Goal: Task Accomplishment & Management: Complete application form

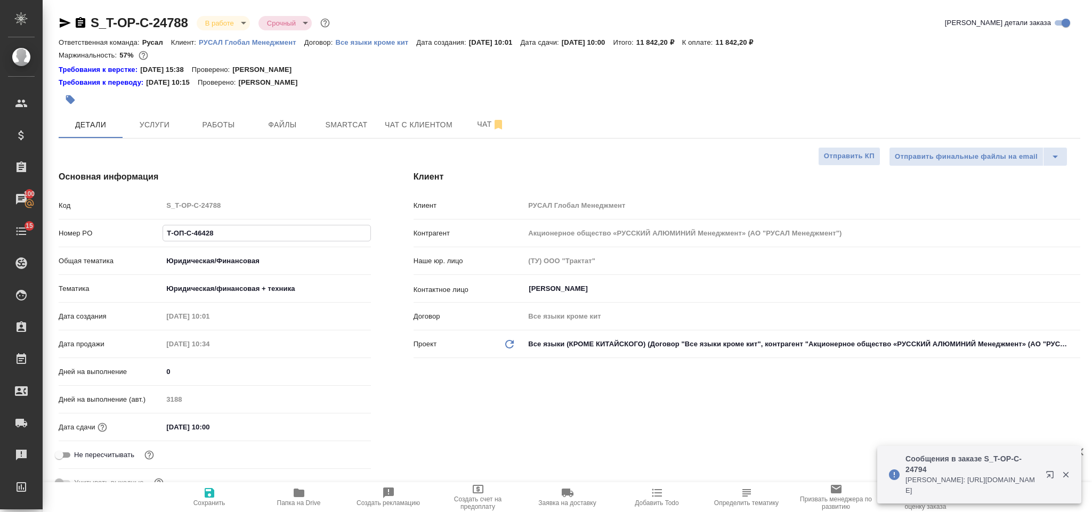
select select "RU"
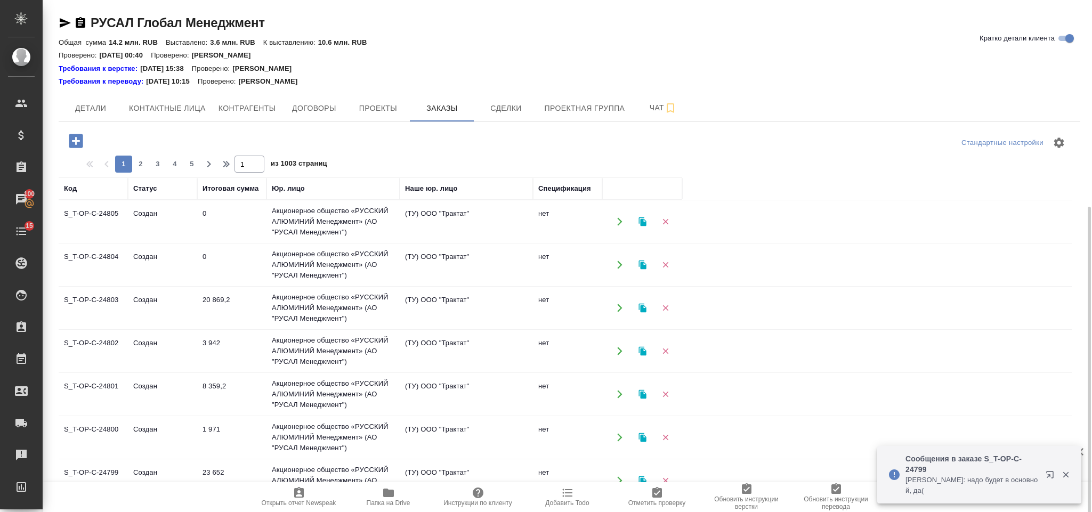
scroll to position [114, 0]
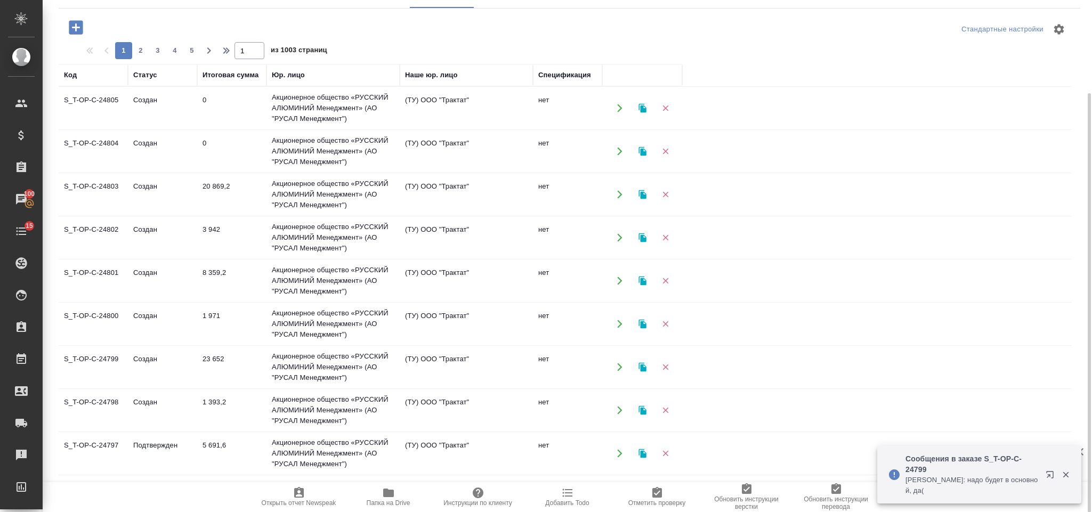
click at [80, 27] on icon "button" at bounding box center [76, 27] width 14 height 14
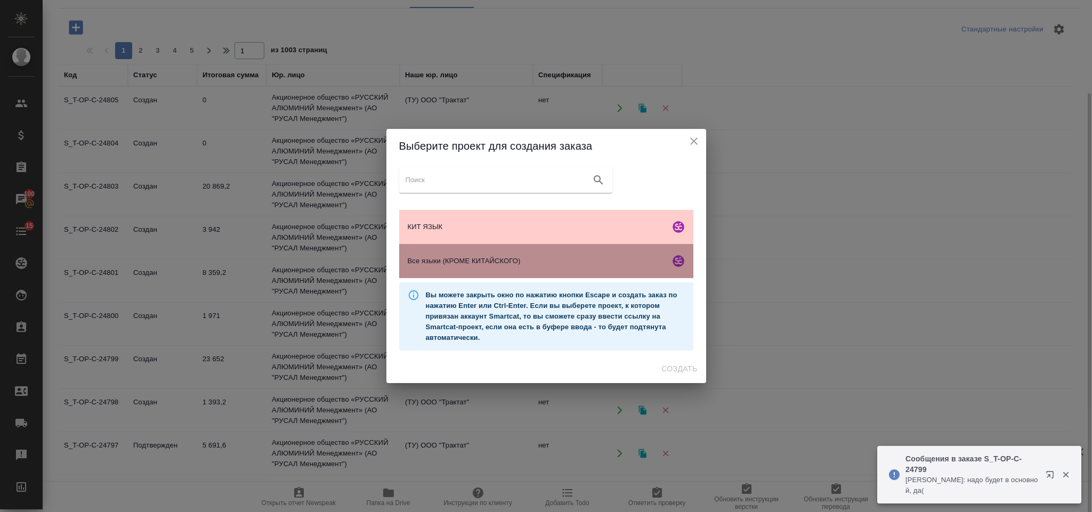
click at [592, 254] on div "Все языки (КРОМЕ КИТАЙСКОГО)" at bounding box center [546, 261] width 294 height 34
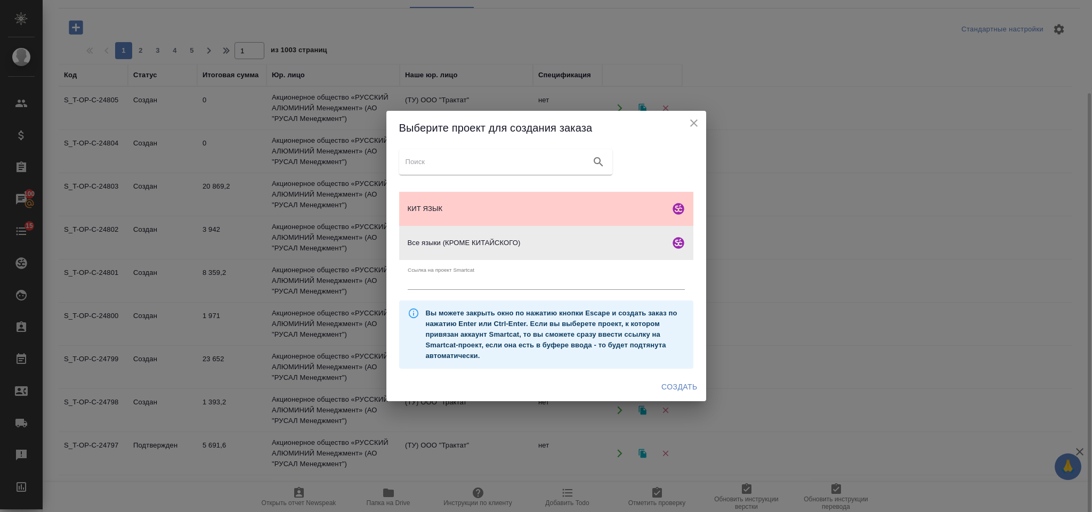
click at [677, 389] on span "Создать" at bounding box center [679, 386] width 36 height 13
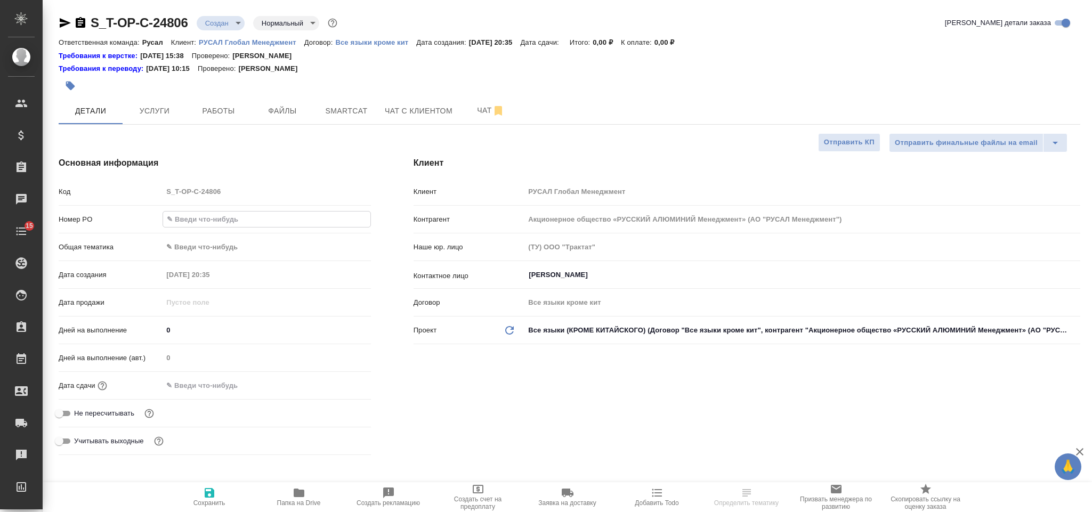
select select "RU"
type input "от Исаева_14.08-3"
click at [235, 251] on body "🙏 .cls-1 fill:#fff; AWATERA Gorlenko Yuliua Клиенты Спецификации Заказы 100 Чат…" at bounding box center [546, 256] width 1092 height 512
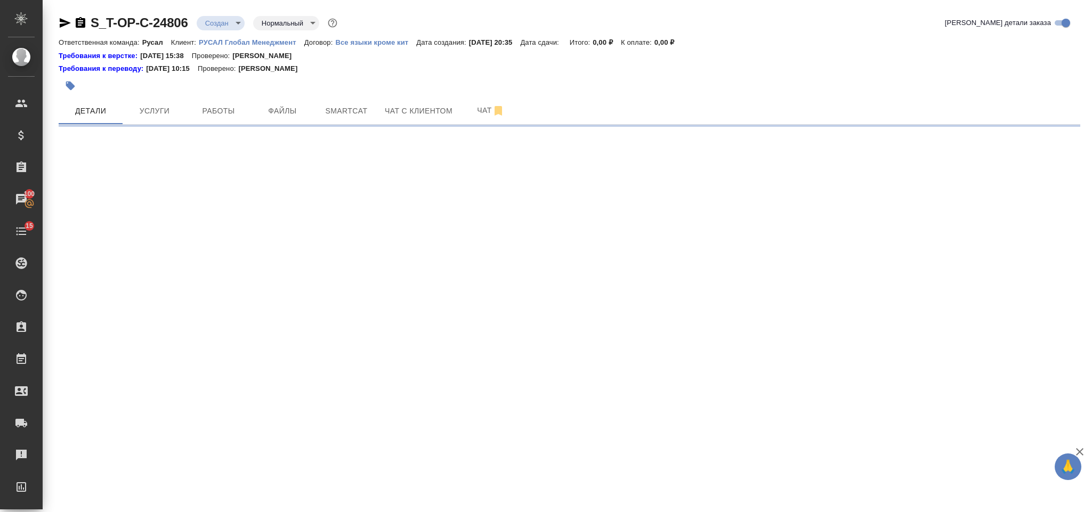
select select "RU"
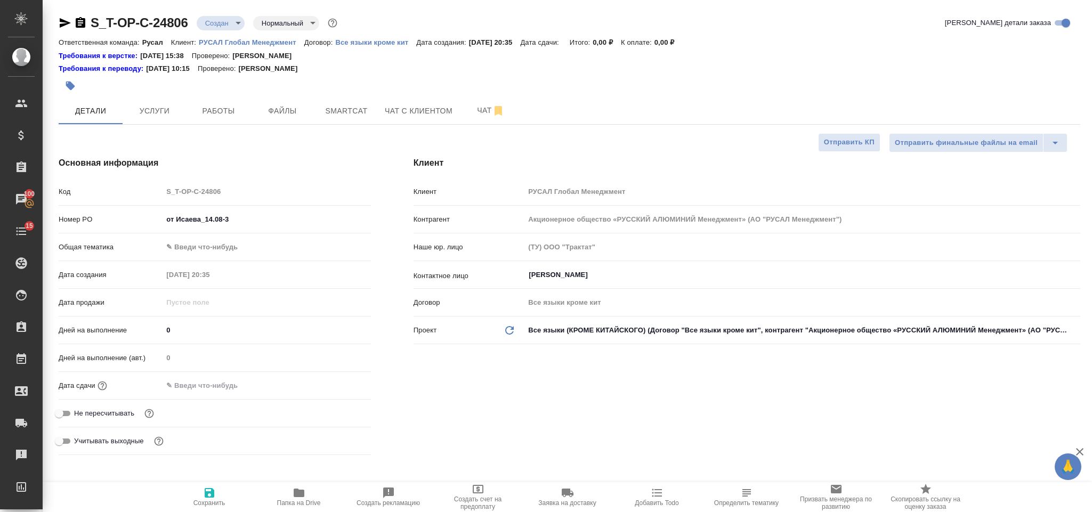
type textarea "x"
click at [221, 247] on body "🙏 .cls-1 fill:#fff; AWATERA Gorlenko Yuliua Клиенты Спецификации Заказы 100 Чат…" at bounding box center [546, 256] width 1092 height 512
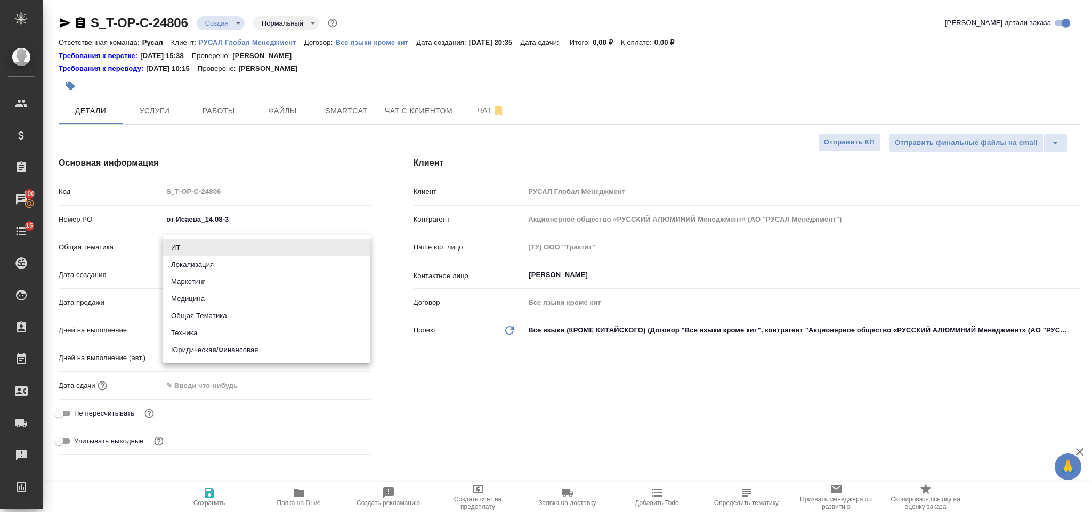
click at [233, 315] on li "Общая Тематика" at bounding box center [267, 315] width 208 height 17
type input "obtem"
type textarea "x"
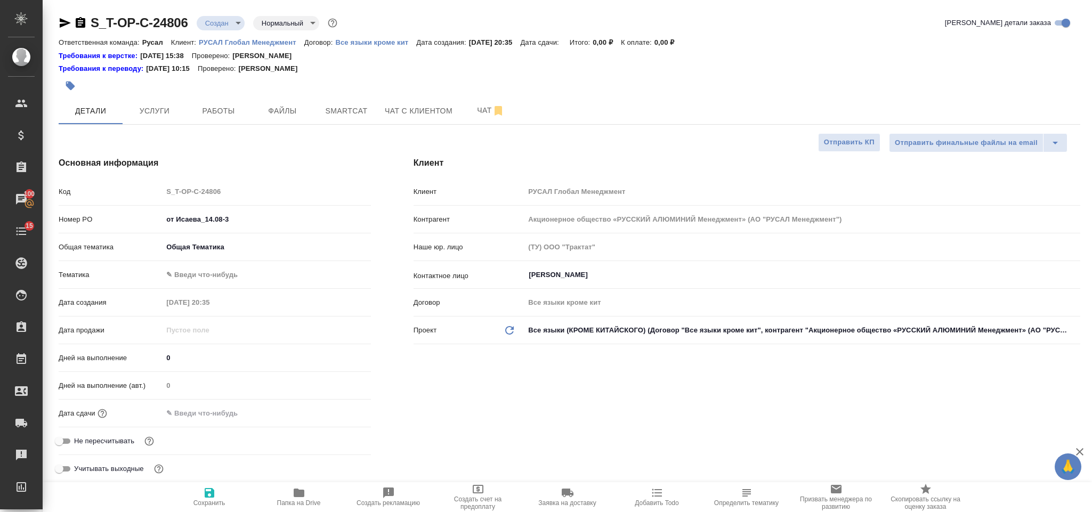
click at [213, 275] on body "🙏 .cls-1 fill:#fff; AWATERA Gorlenko Yuliua Клиенты Спецификации Заказы 100 Чат…" at bounding box center [546, 256] width 1092 height 512
click at [230, 279] on li "Общая Тематика" at bounding box center [267, 275] width 208 height 17
type textarea "x"
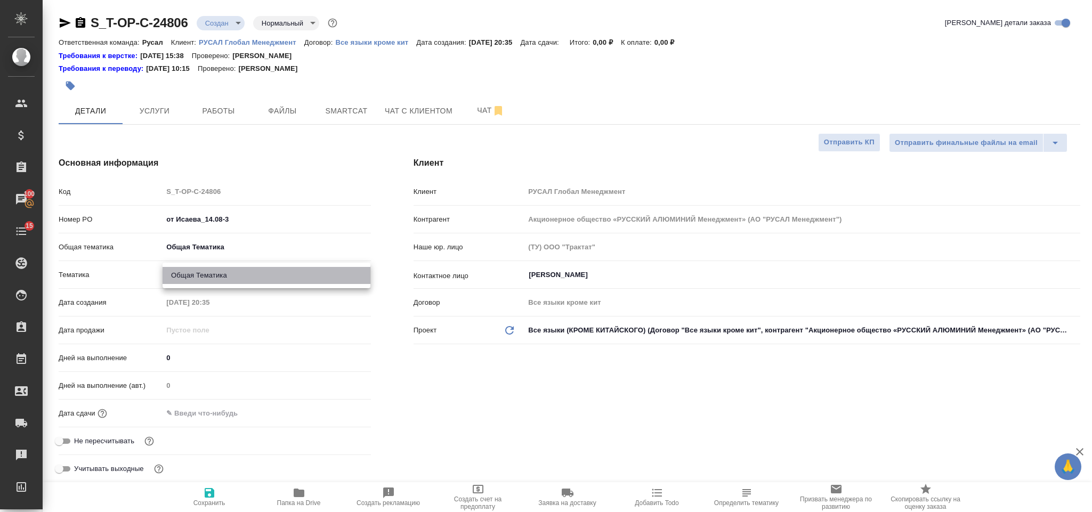
type input "6012b1ca196b0e5c9229a120"
click at [232, 411] on input "text" at bounding box center [209, 413] width 93 height 15
click at [341, 411] on icon "button" at bounding box center [340, 413] width 13 height 13
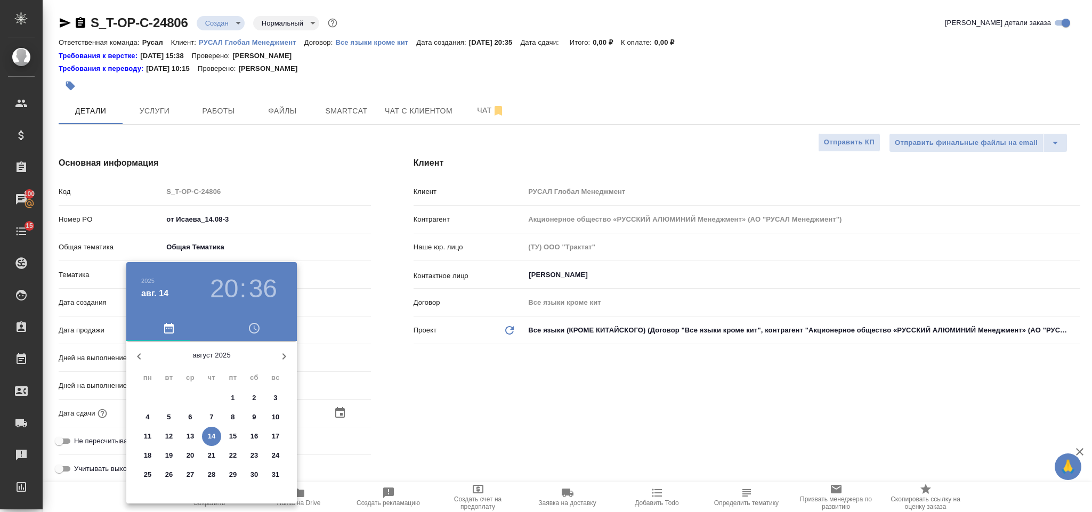
click at [213, 434] on p "14" at bounding box center [212, 436] width 8 height 11
type input "14.08.2025 20:36"
type textarea "x"
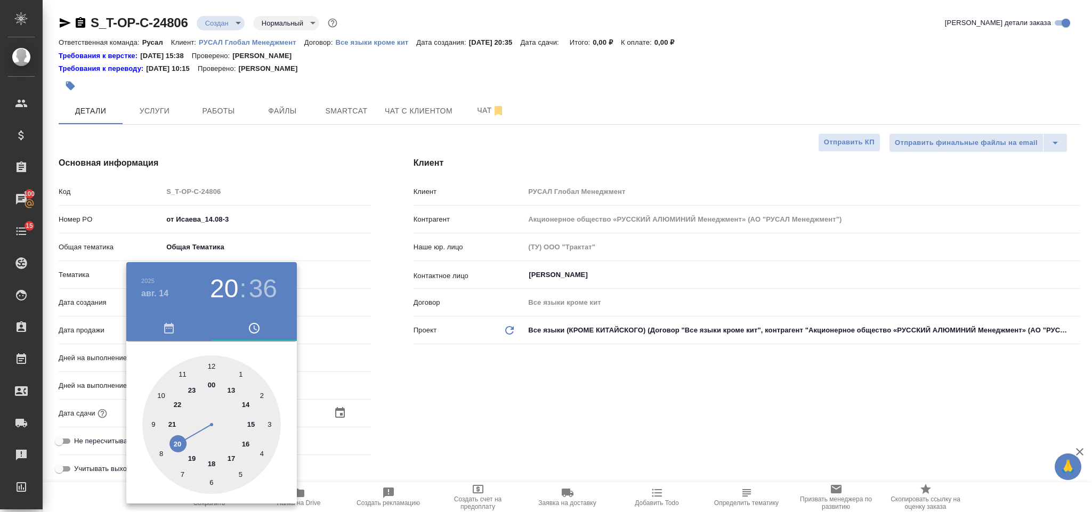
click at [173, 420] on div at bounding box center [211, 424] width 139 height 139
type input "14.08.2025 21:36"
type textarea "x"
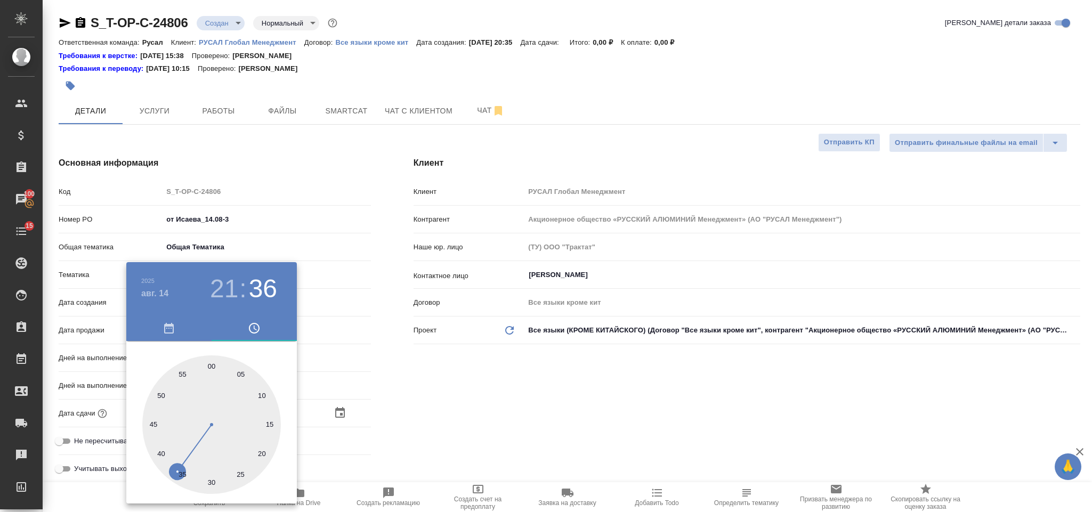
click at [212, 361] on div at bounding box center [211, 424] width 139 height 139
type input "14.08.2025 21:00"
type textarea "x"
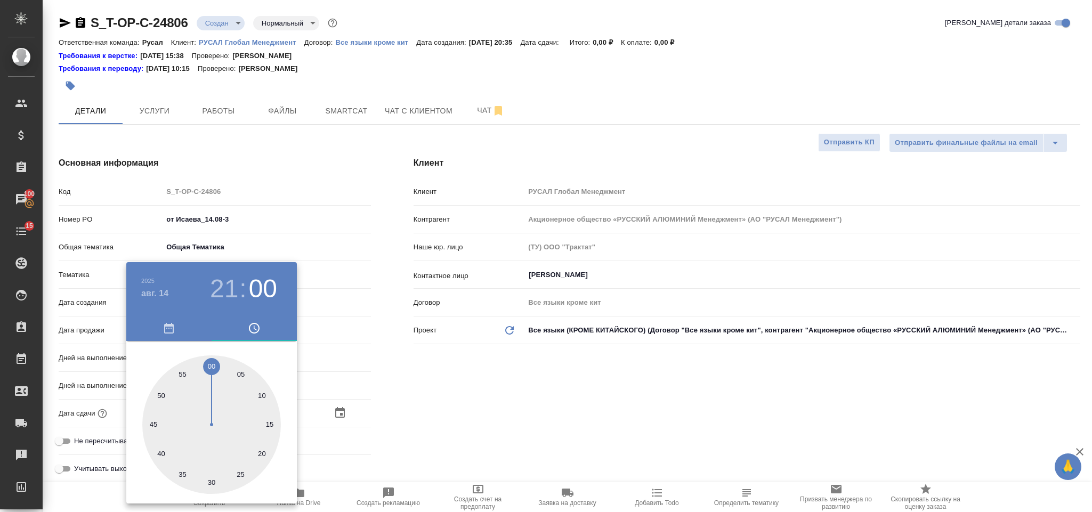
click at [565, 403] on div at bounding box center [546, 256] width 1092 height 512
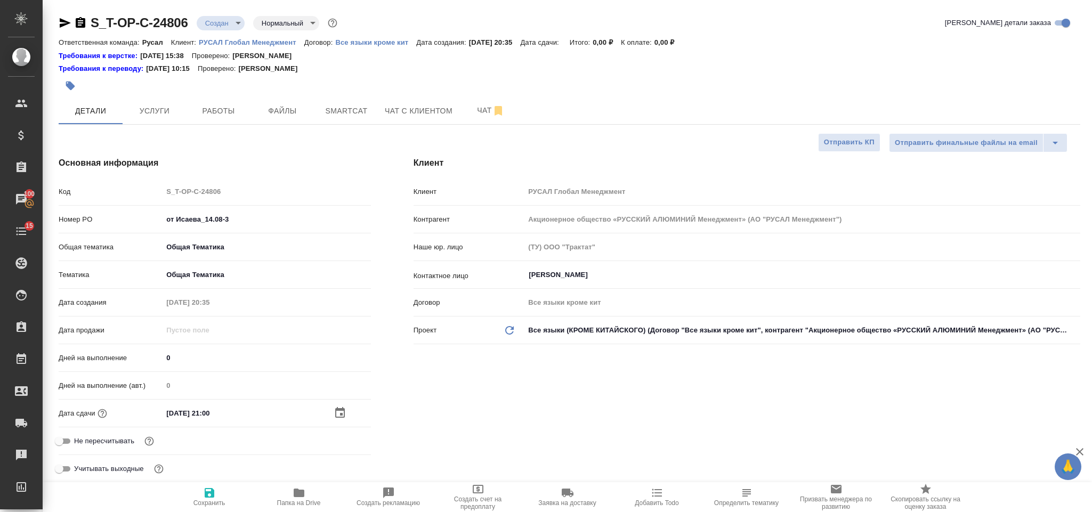
click at [206, 490] on icon "button" at bounding box center [209, 493] width 13 height 13
type textarea "x"
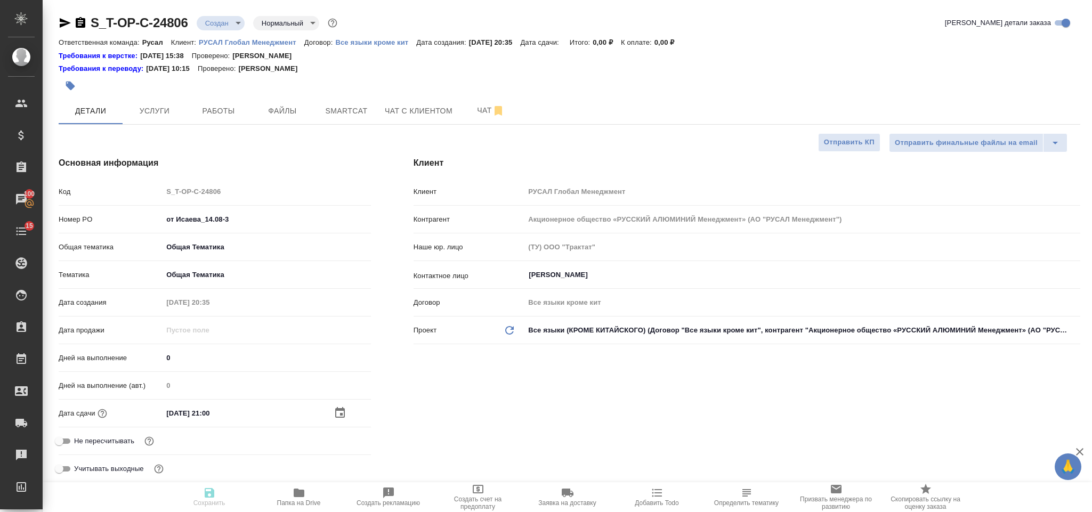
type textarea "x"
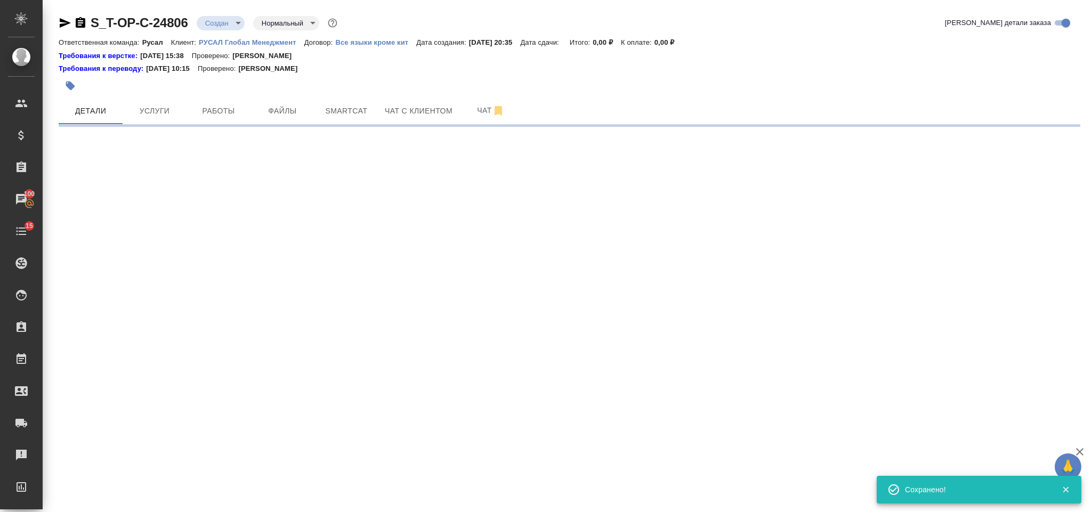
select select "RU"
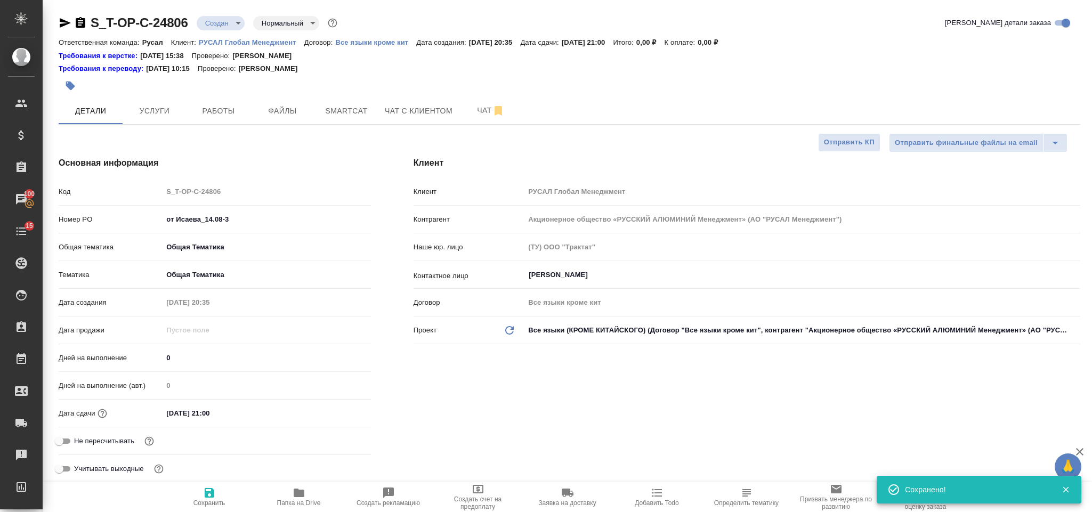
type textarea "x"
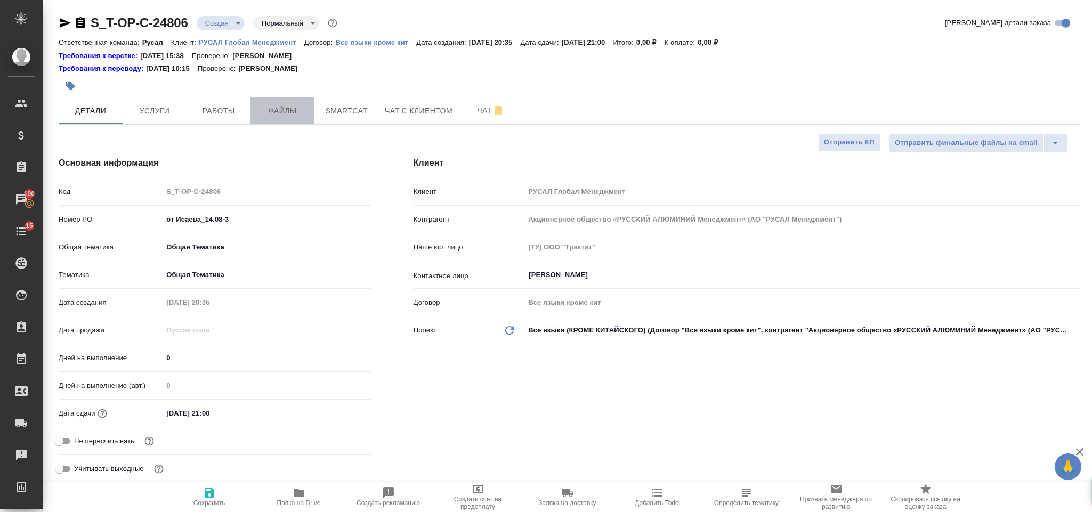
click at [275, 109] on span "Файлы" at bounding box center [282, 110] width 51 height 13
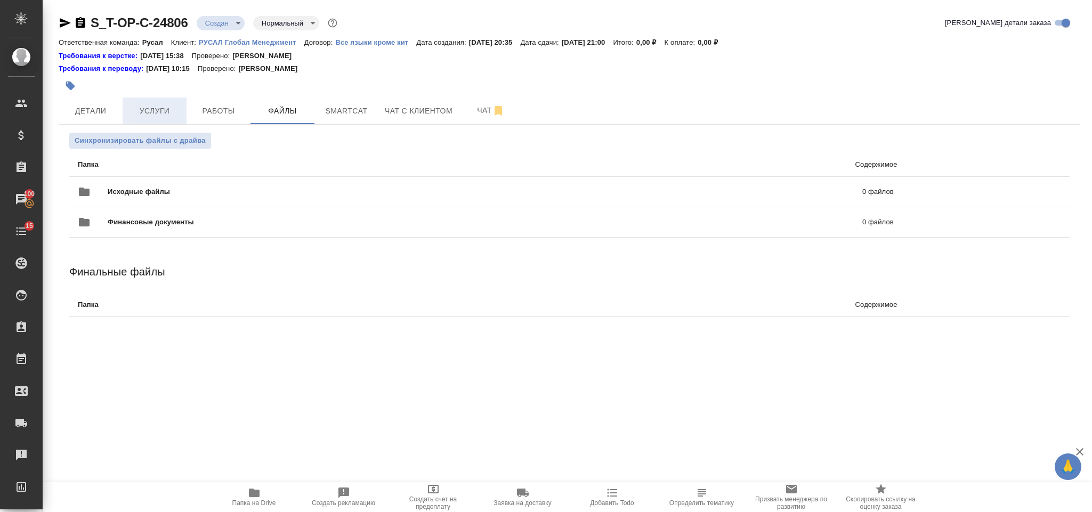
click at [158, 103] on button "Услуги" at bounding box center [155, 111] width 64 height 27
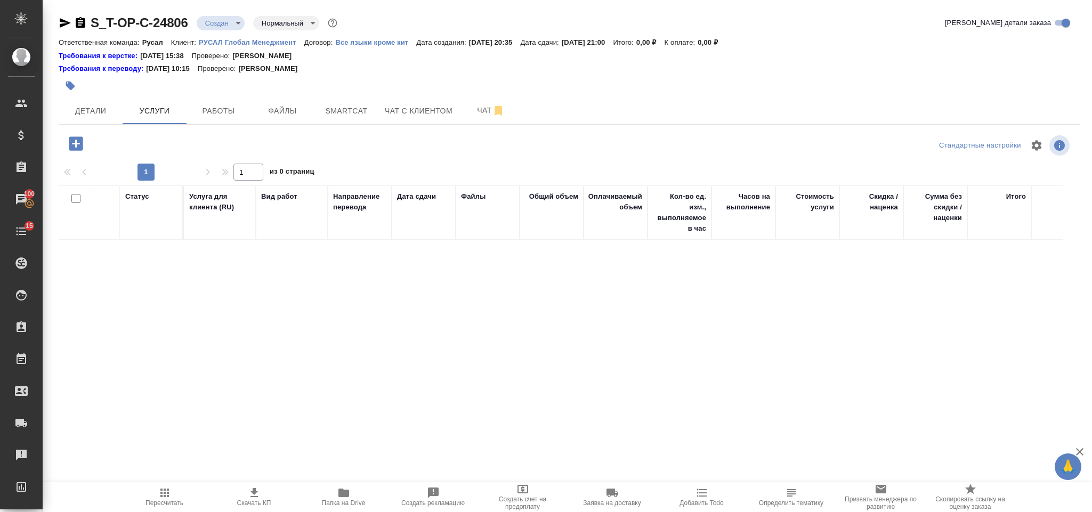
click at [79, 140] on icon "button" at bounding box center [76, 143] width 14 height 14
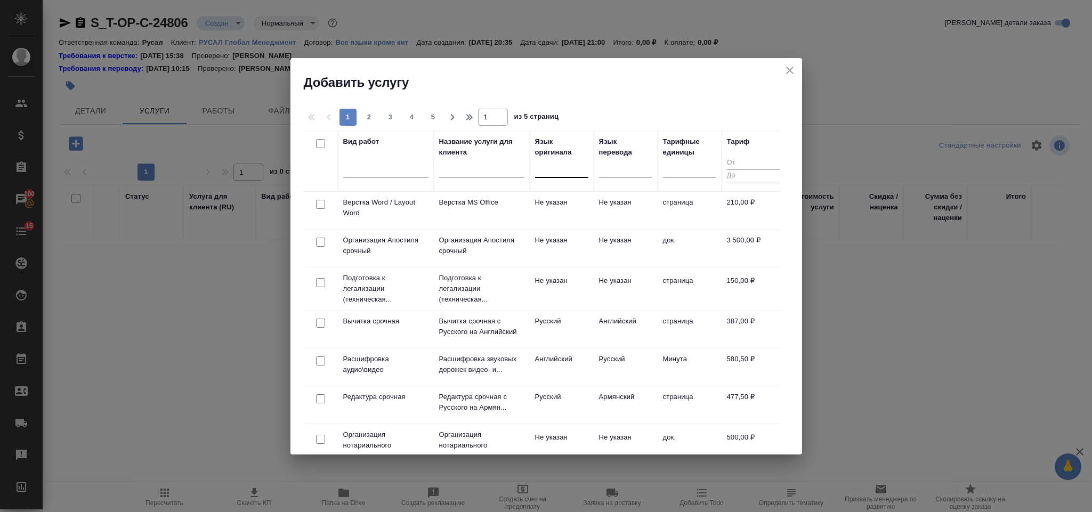
click at [547, 169] on div at bounding box center [561, 166] width 53 height 15
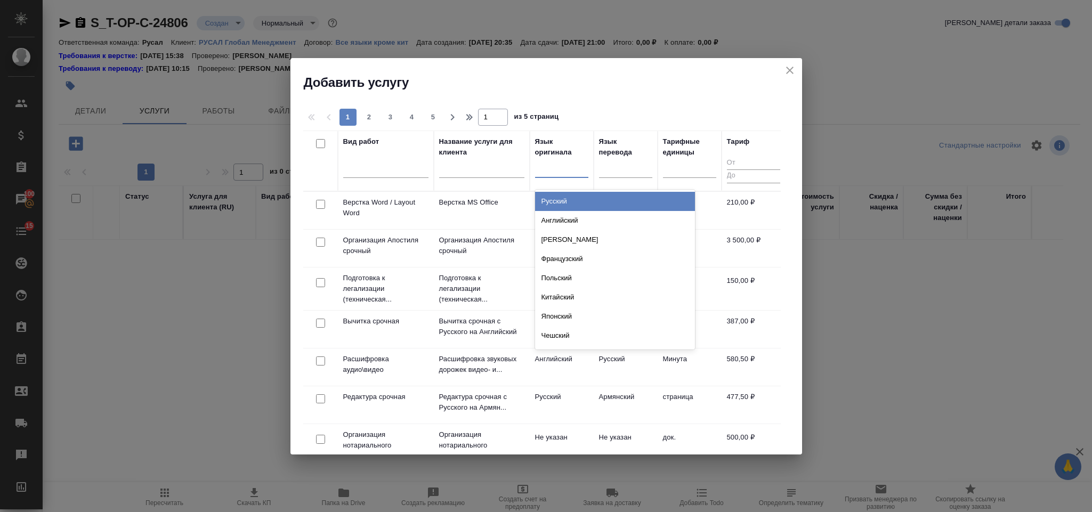
click at [571, 198] on div "Русский" at bounding box center [615, 201] width 160 height 19
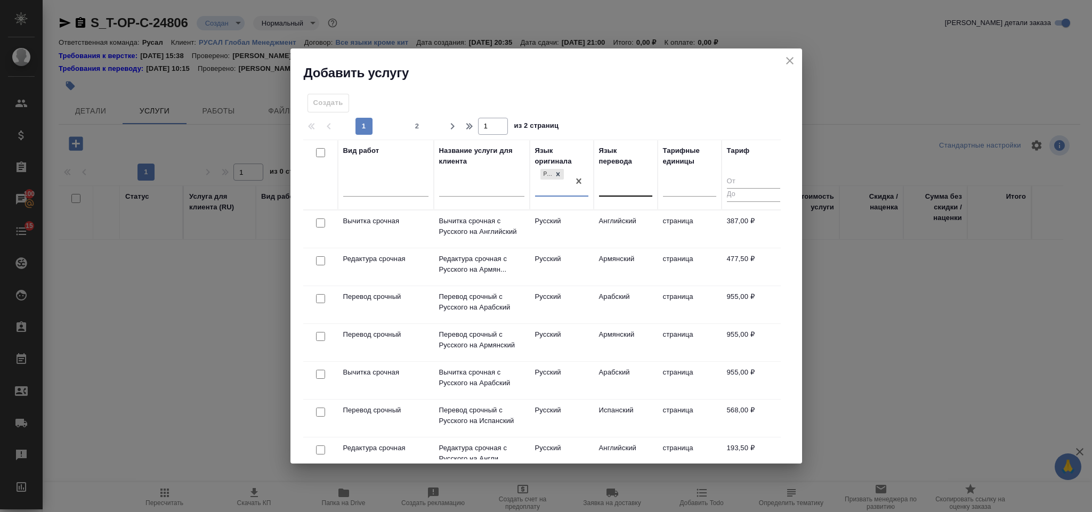
click at [630, 184] on div at bounding box center [625, 185] width 53 height 15
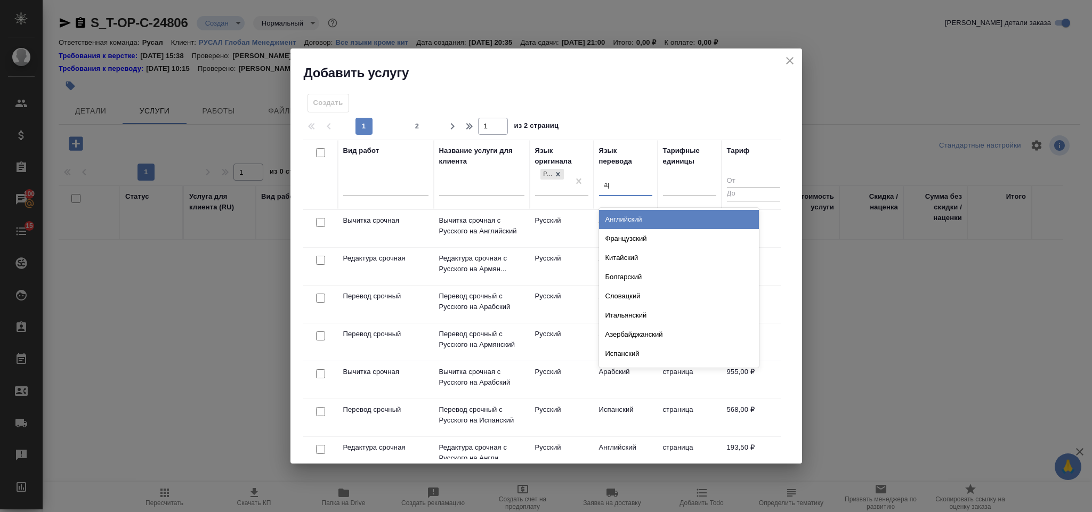
type input "ара"
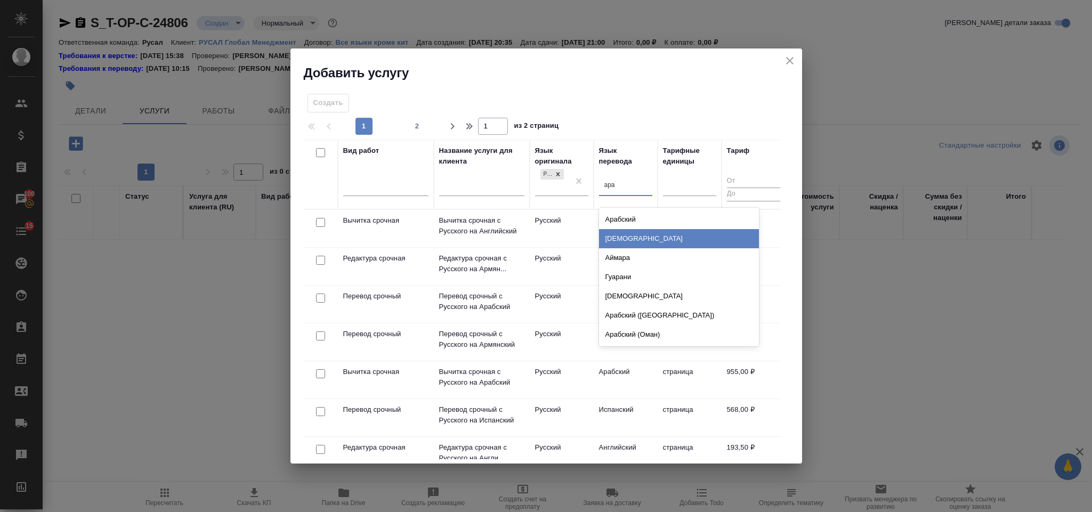
click at [630, 218] on div "Арабский" at bounding box center [679, 219] width 160 height 19
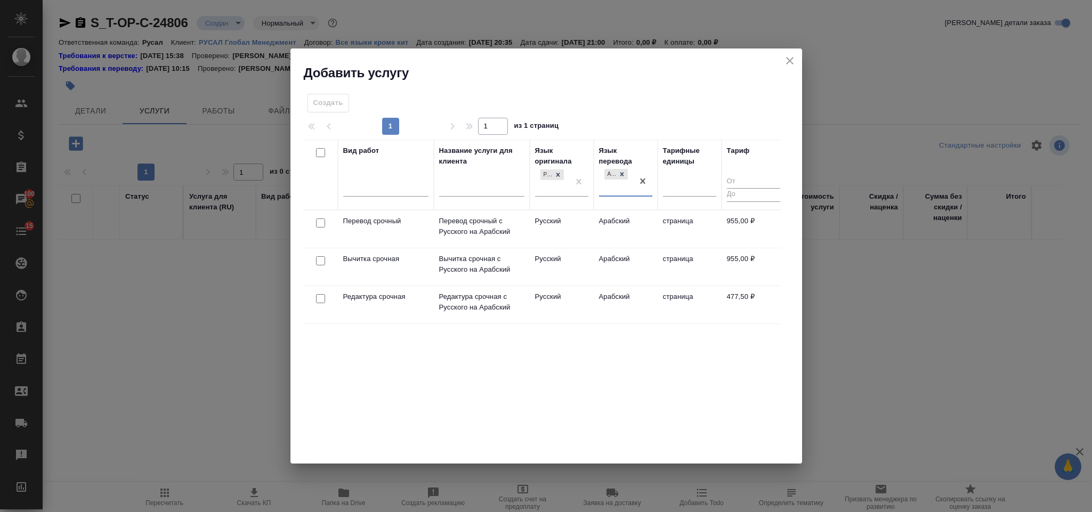
click at [320, 226] on input "checkbox" at bounding box center [320, 222] width 9 height 9
checkbox input "true"
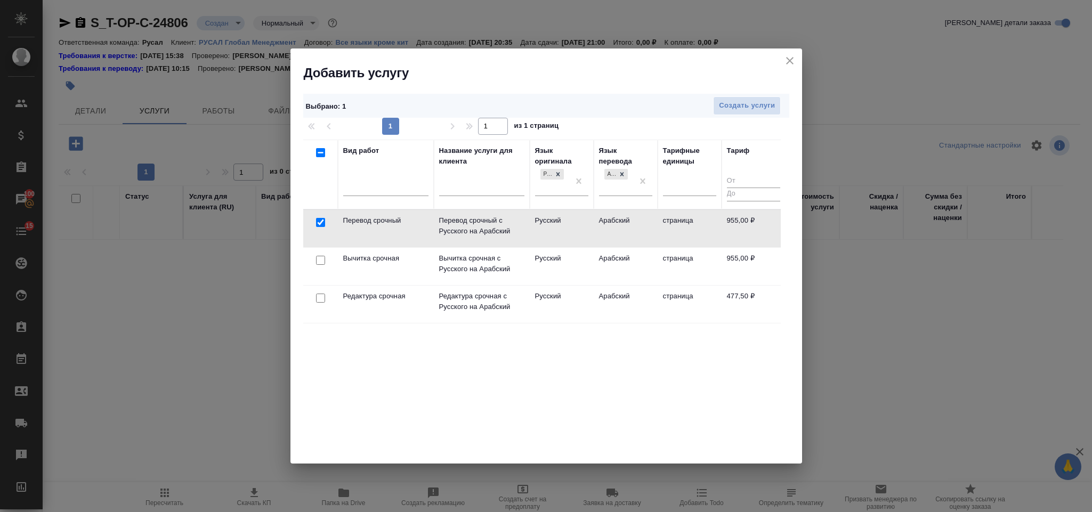
click at [317, 299] on input "checkbox" at bounding box center [320, 298] width 9 height 9
checkbox input "true"
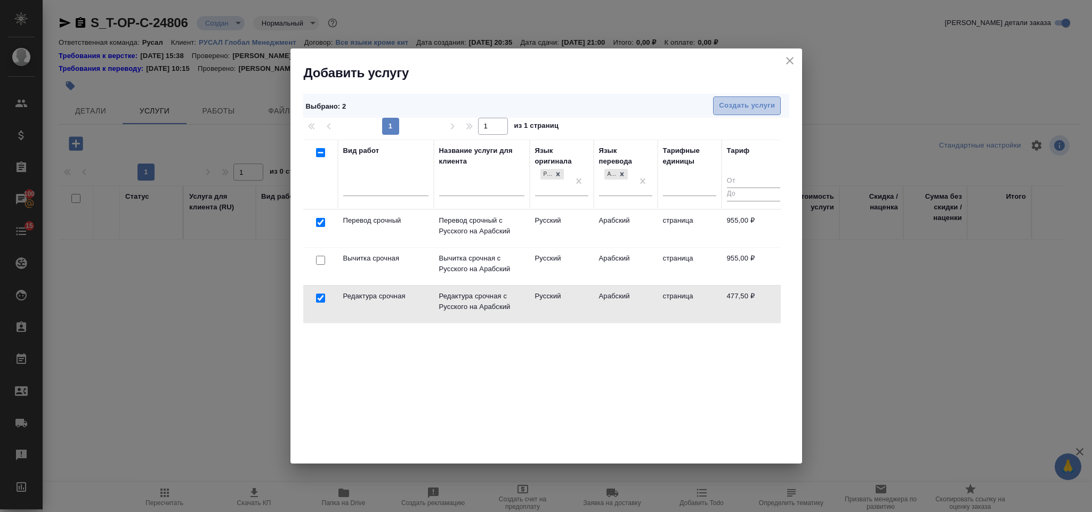
click at [752, 104] on span "Создать услуги" at bounding box center [747, 106] width 56 height 12
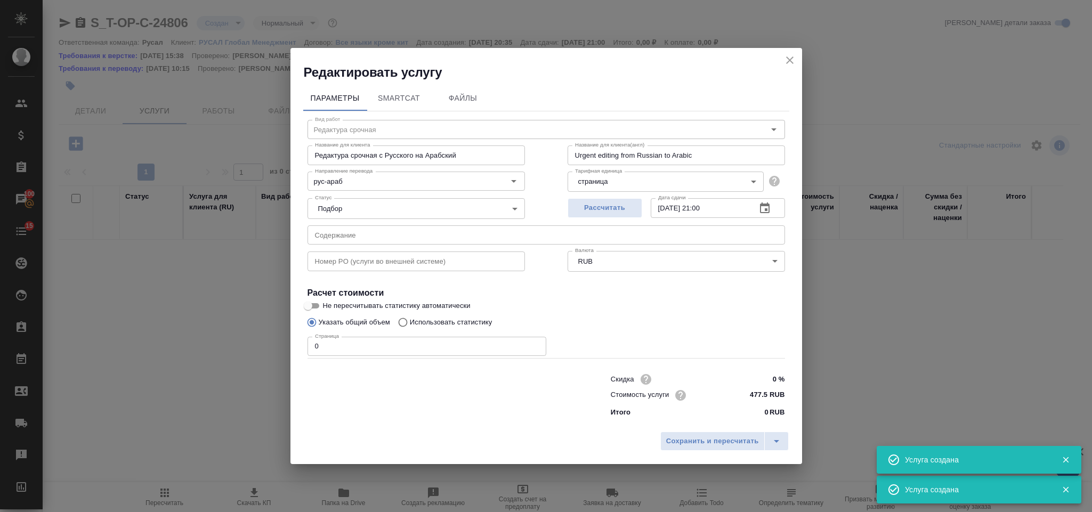
type input "Перевод срочный"
type input "Перевод срочный с Русского на Арабский"
type input "Urgent translation from Russian to Arabic"
type input "955 RUB"
click at [349, 343] on input "0" at bounding box center [426, 346] width 239 height 19
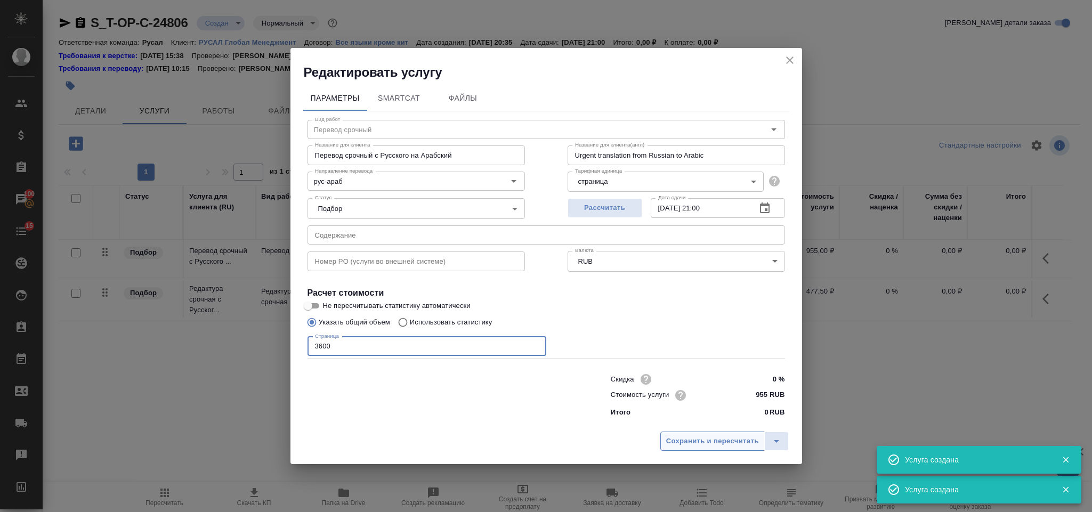
type input "3600"
click at [671, 435] on span "Сохранить и пересчитать" at bounding box center [712, 441] width 93 height 12
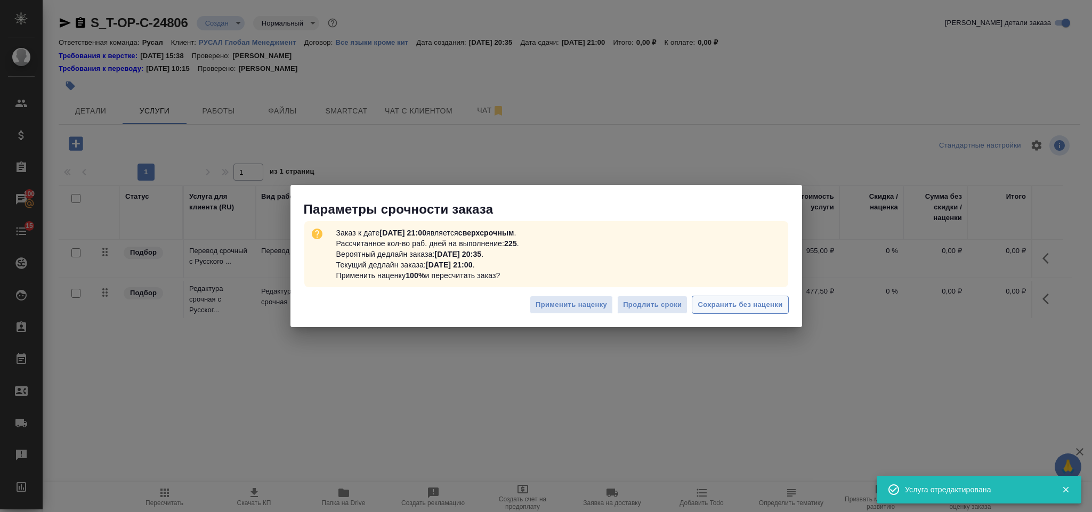
click at [748, 309] on span "Сохранить без наценки" at bounding box center [740, 305] width 85 height 12
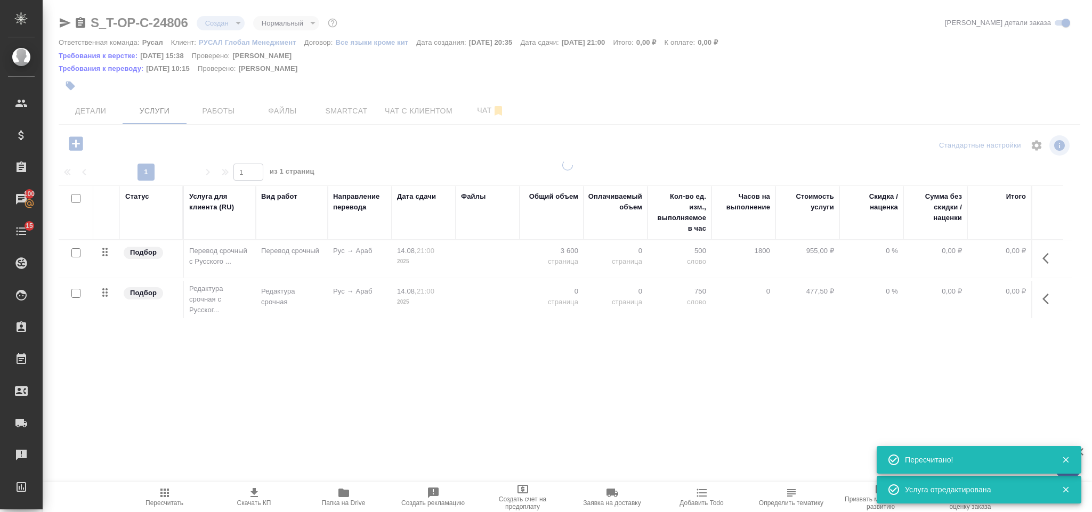
type input "urgent"
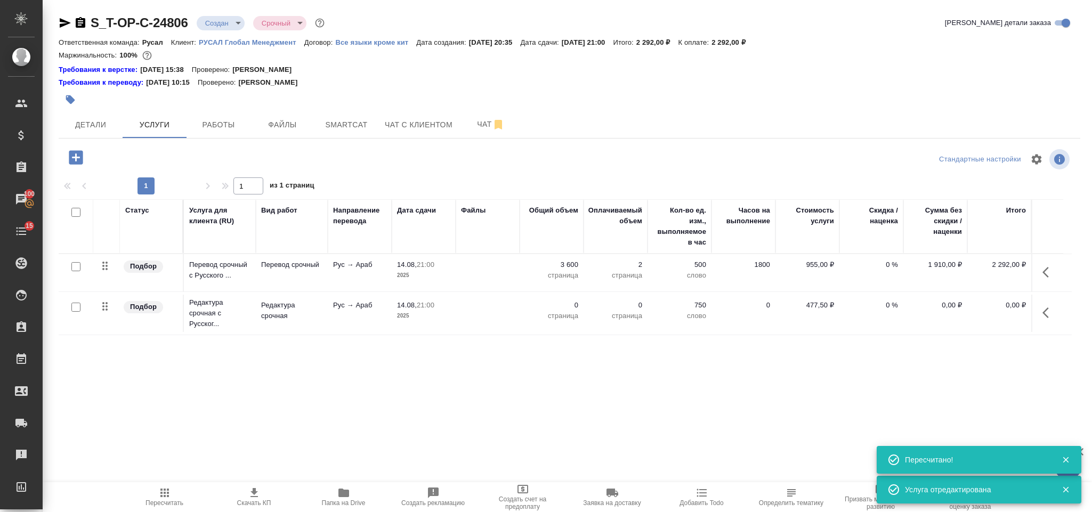
click at [72, 267] on input "checkbox" at bounding box center [75, 266] width 9 height 9
checkbox input "true"
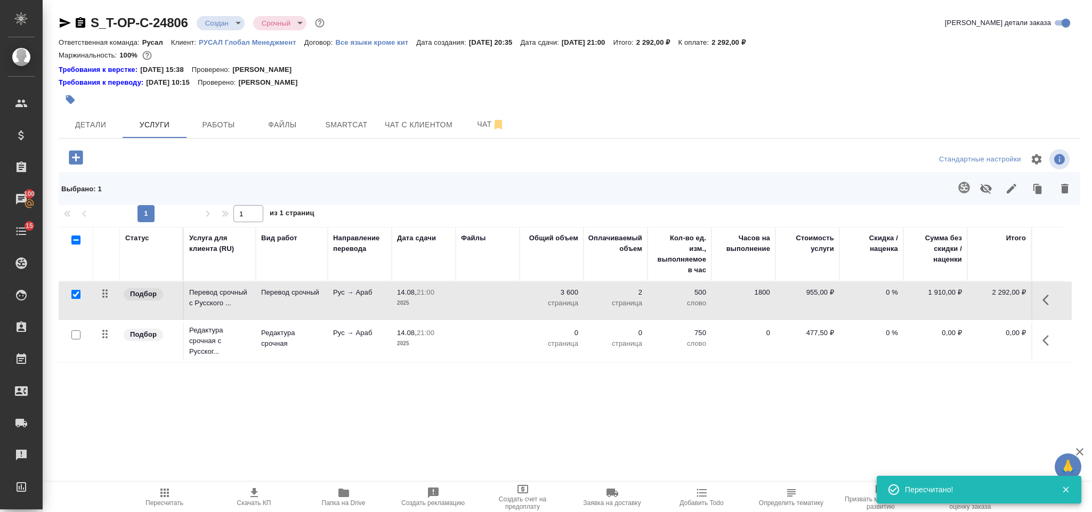
click at [75, 336] on input "checkbox" at bounding box center [75, 334] width 9 height 9
checkbox input "true"
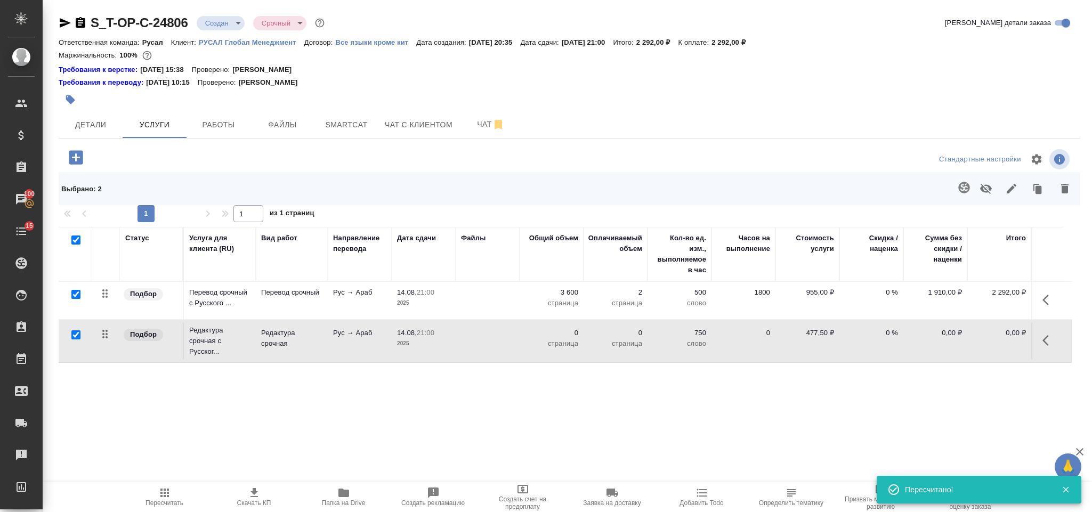
click at [1065, 192] on icon "button" at bounding box center [1064, 189] width 7 height 10
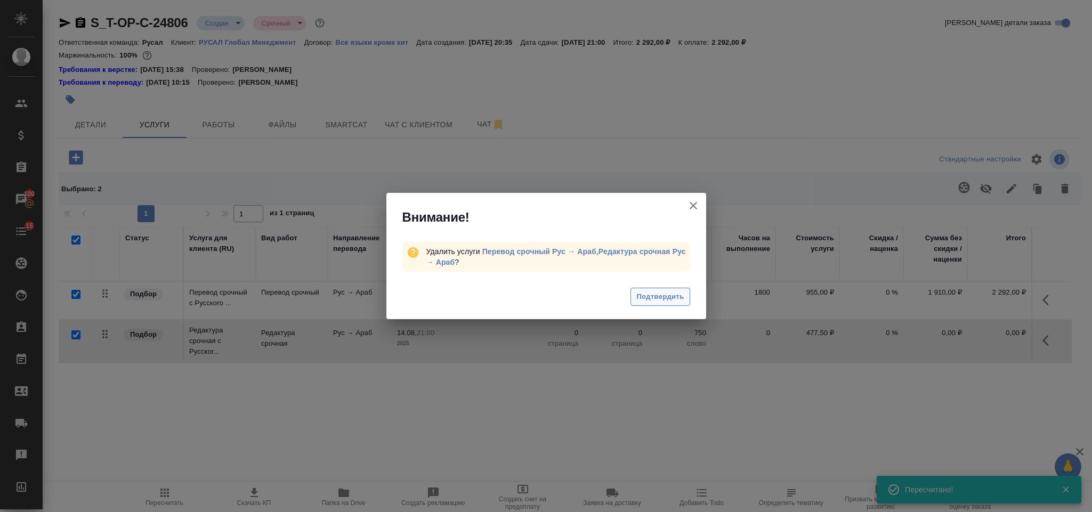
click at [658, 301] on span "Подтвердить" at bounding box center [659, 297] width 47 height 12
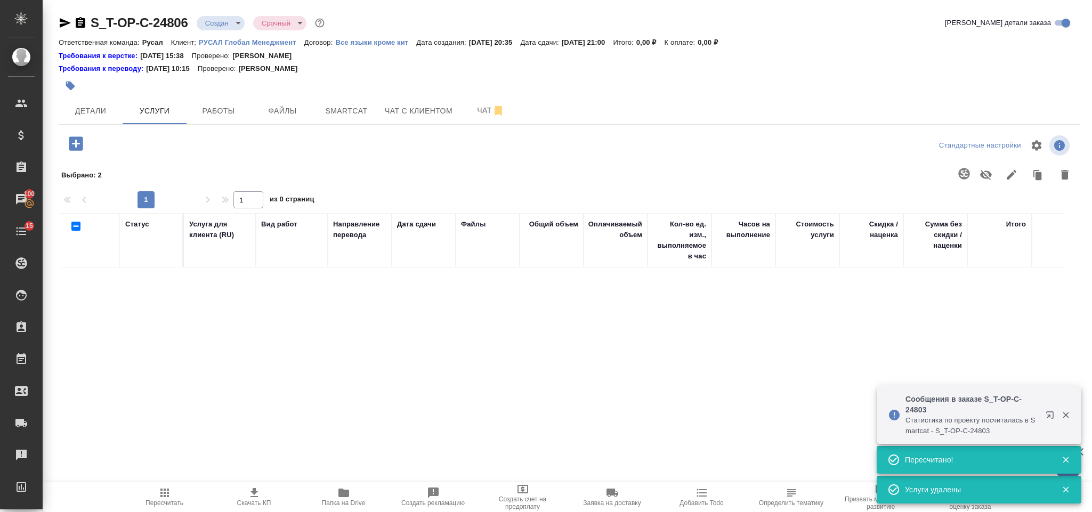
click at [80, 146] on icon "button" at bounding box center [76, 143] width 14 height 14
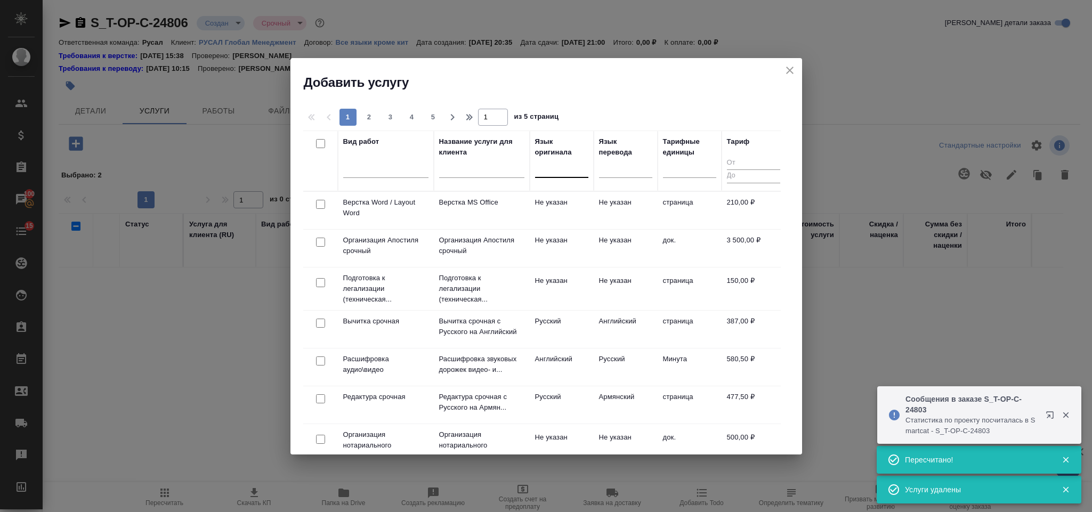
click at [574, 166] on div at bounding box center [561, 166] width 53 height 15
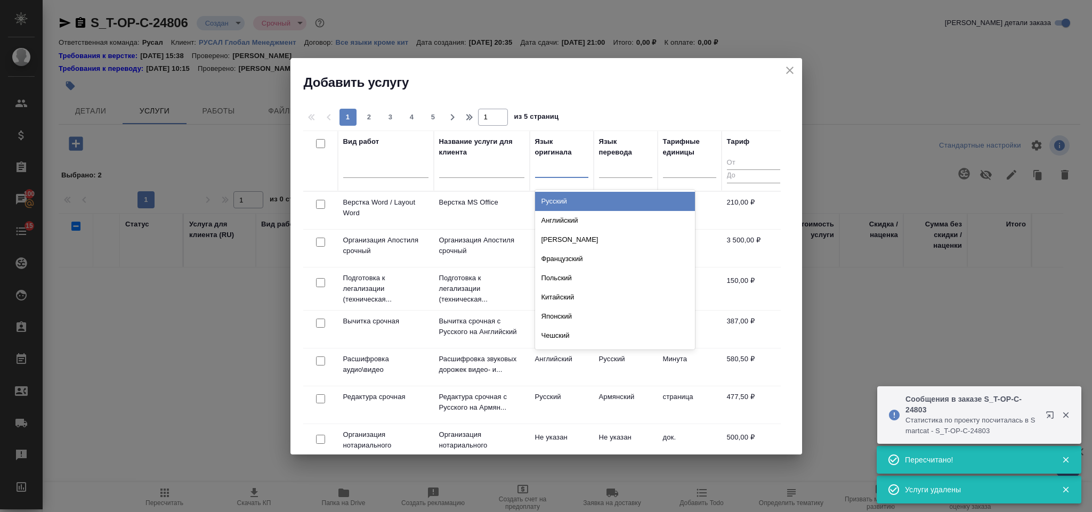
click at [598, 200] on div "Русский" at bounding box center [615, 201] width 160 height 19
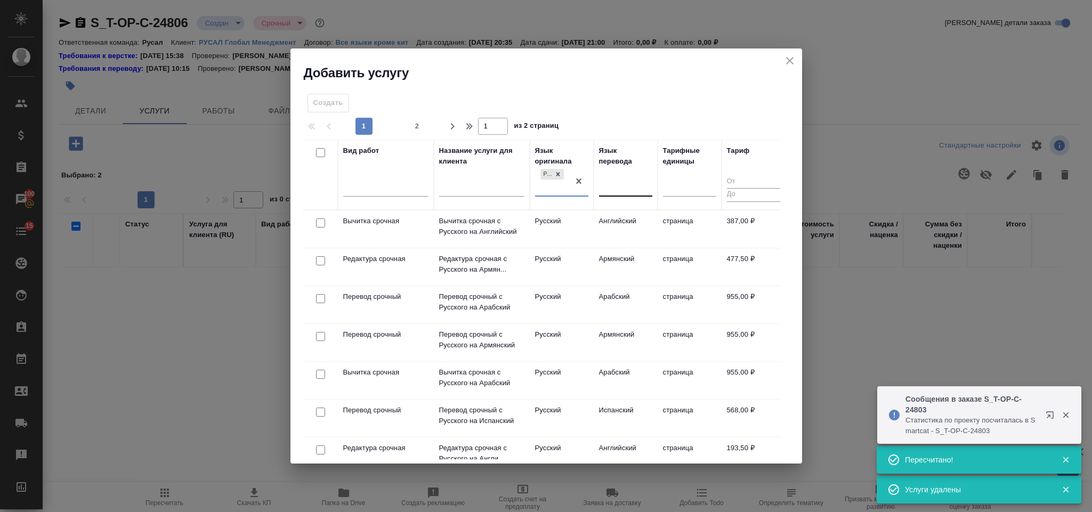
click at [622, 187] on div at bounding box center [625, 185] width 53 height 15
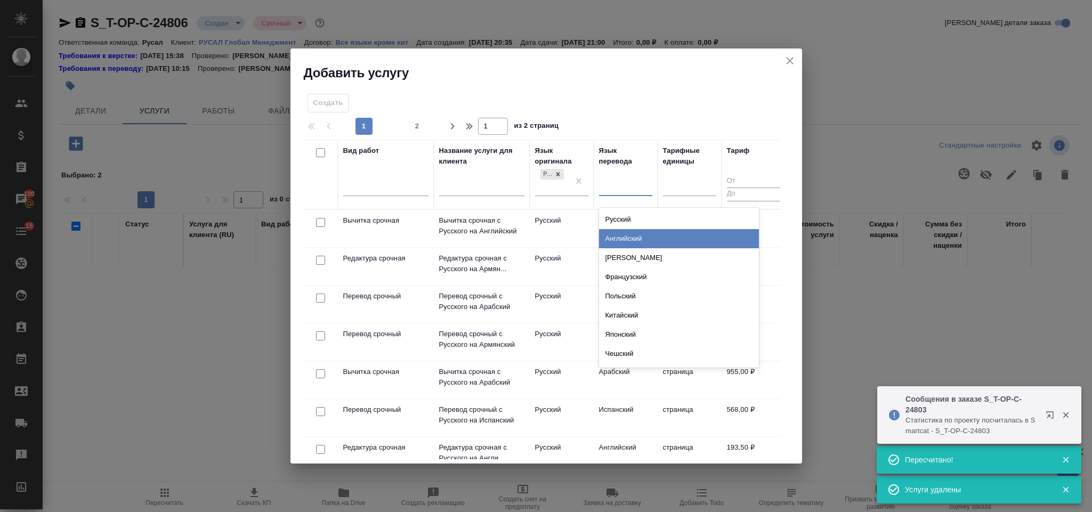
click at [641, 236] on div "Английский" at bounding box center [679, 238] width 160 height 19
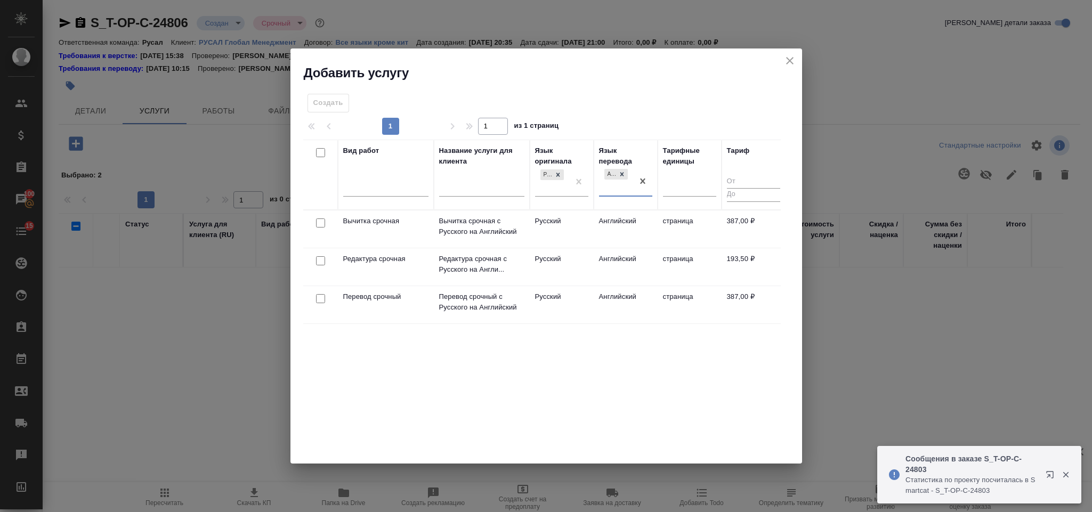
click at [321, 298] on input "checkbox" at bounding box center [320, 298] width 9 height 9
checkbox input "true"
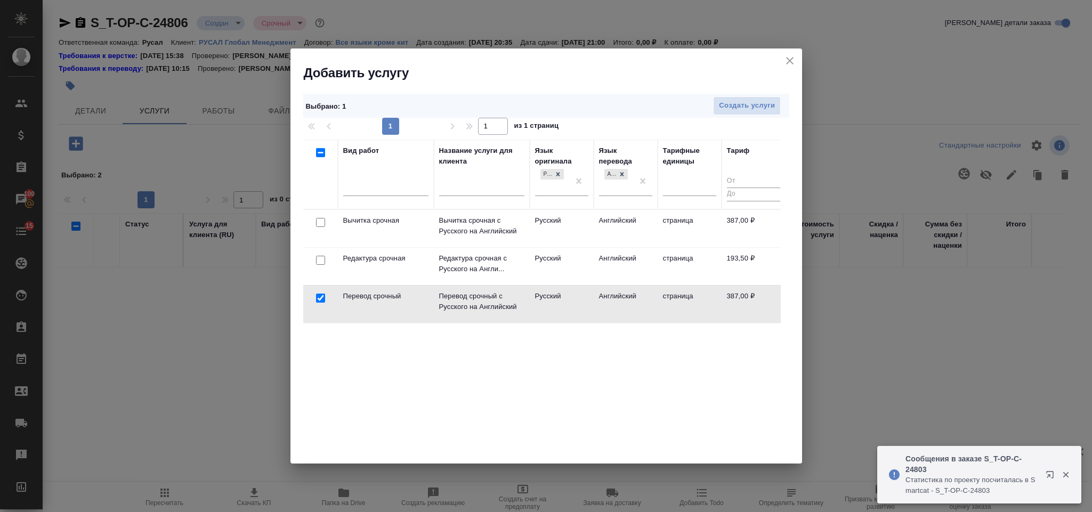
click at [323, 261] on input "checkbox" at bounding box center [320, 260] width 9 height 9
checkbox input "true"
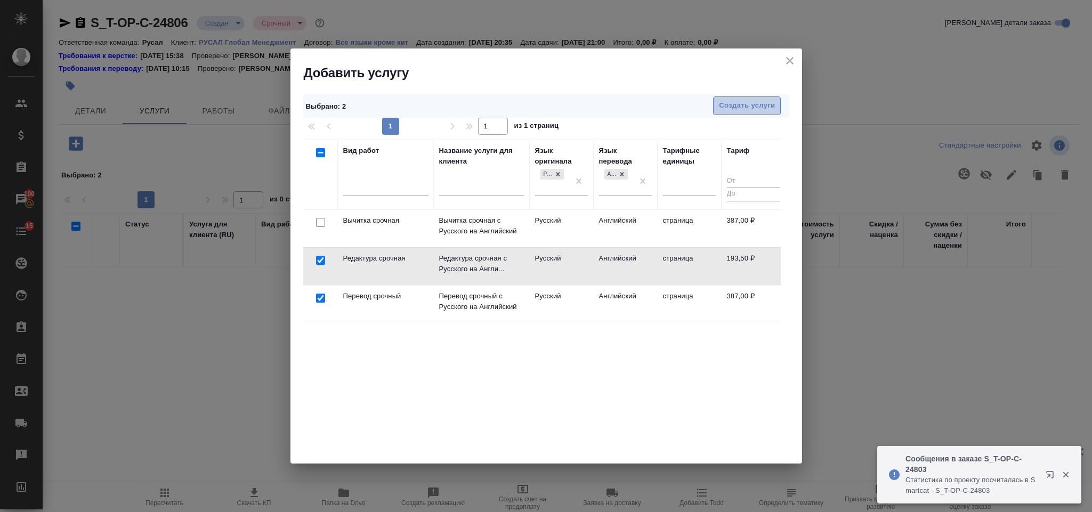
click at [739, 100] on span "Создать услуги" at bounding box center [747, 106] width 56 height 12
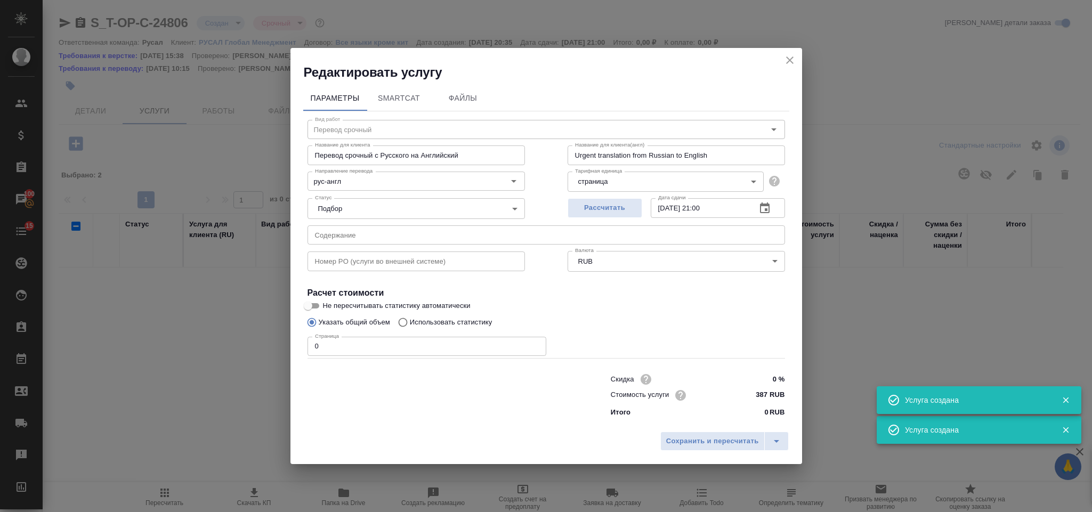
type input "Перевод срочный"
type input "Перевод срочный с Русского на Английский"
type input "Urgent translation from Russian to English"
type input "387 RUB"
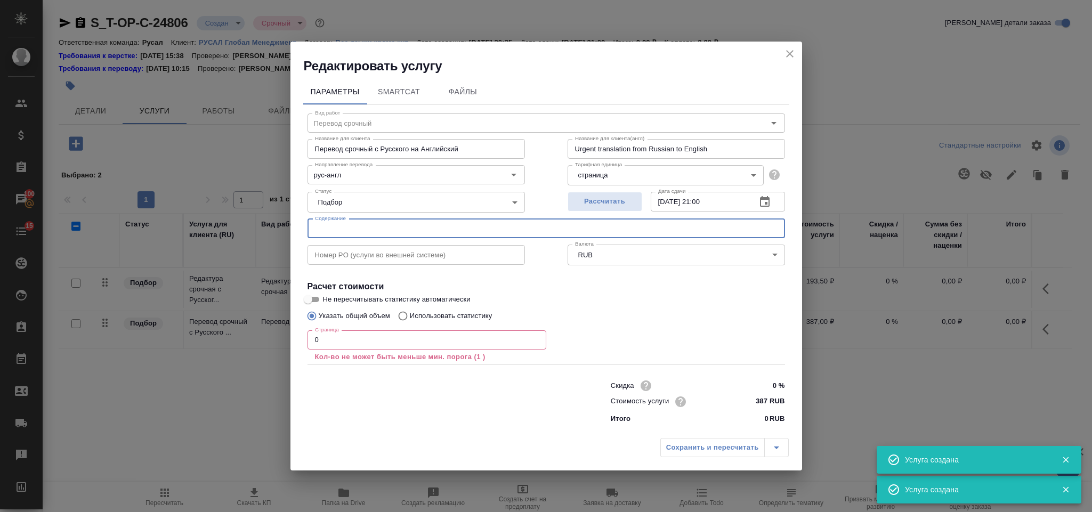
click at [357, 229] on input "text" at bounding box center [545, 228] width 477 height 19
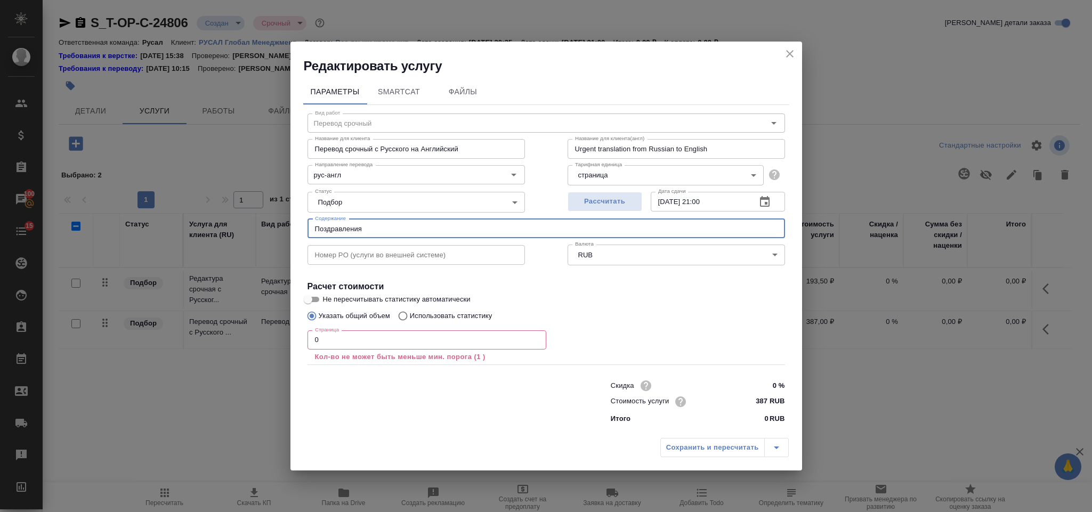
type input "Поздравления"
click at [380, 342] on input "0" at bounding box center [426, 339] width 239 height 19
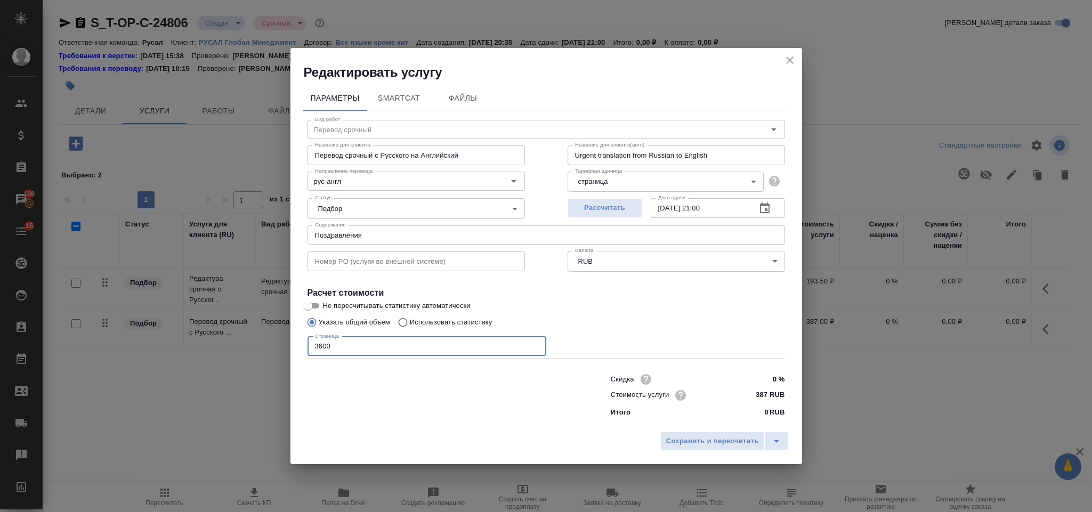
type input "3600"
click at [710, 451] on div "Сохранить и пересчитать" at bounding box center [546, 445] width 512 height 38
click at [709, 439] on span "Сохранить и пересчитать" at bounding box center [712, 441] width 93 height 12
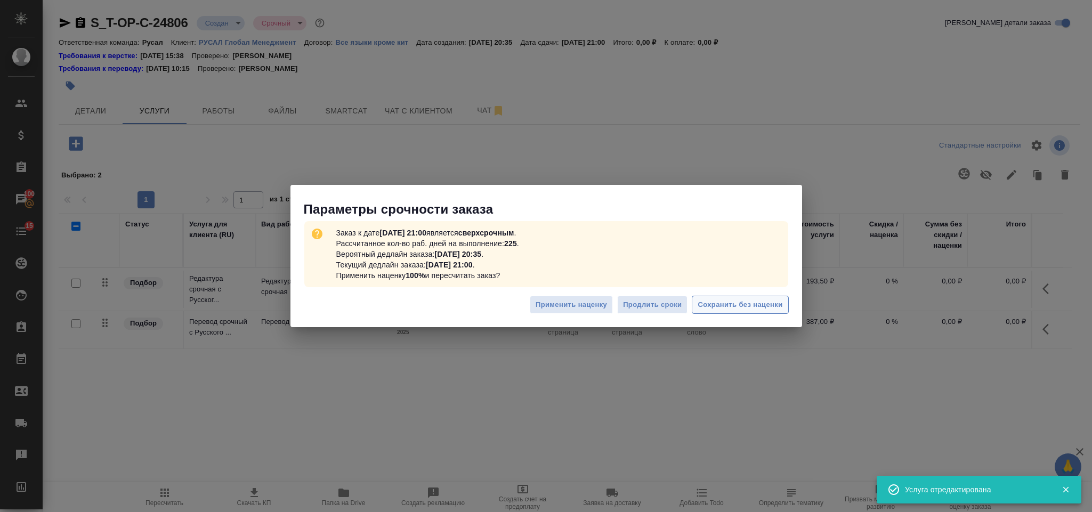
click at [727, 307] on span "Сохранить без наценки" at bounding box center [740, 305] width 85 height 12
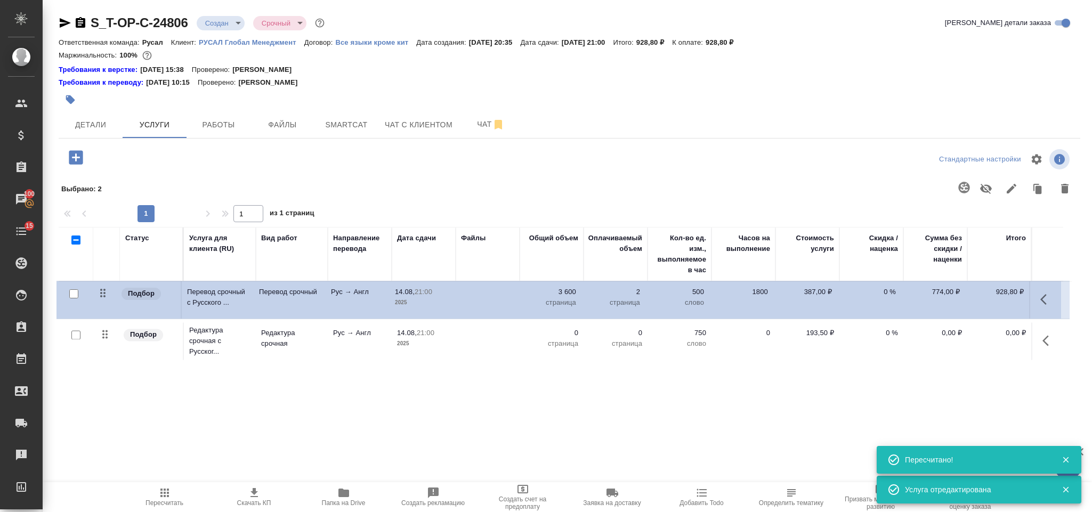
drag, startPoint x: 109, startPoint y: 342, endPoint x: 107, endPoint y: 294, distance: 48.0
click at [107, 294] on table "Статус Услуга для клиента (RU) Вид работ Направление перевода Дата сдачи Файлы …" at bounding box center [565, 295] width 1013 height 136
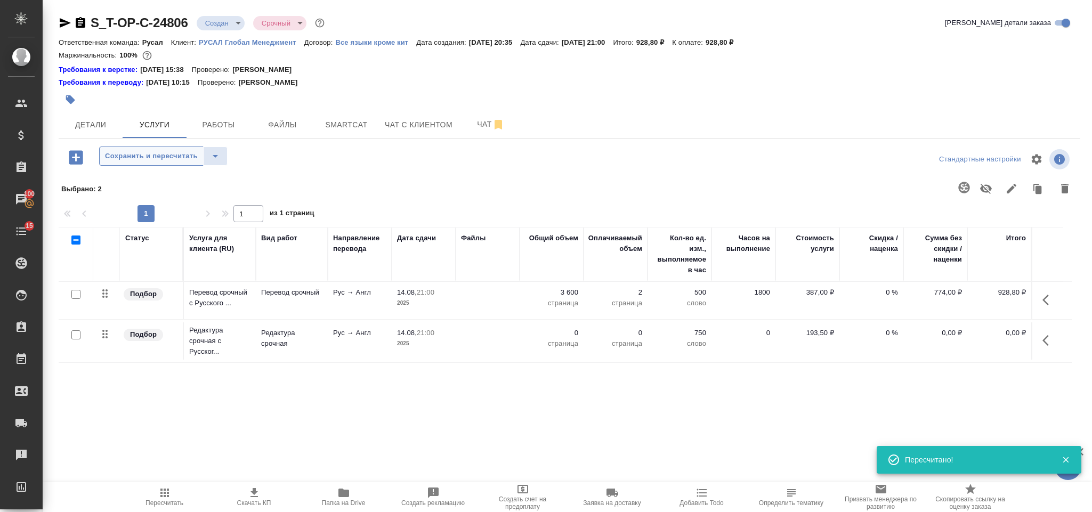
click at [146, 161] on span "Сохранить и пересчитать" at bounding box center [151, 156] width 93 height 12
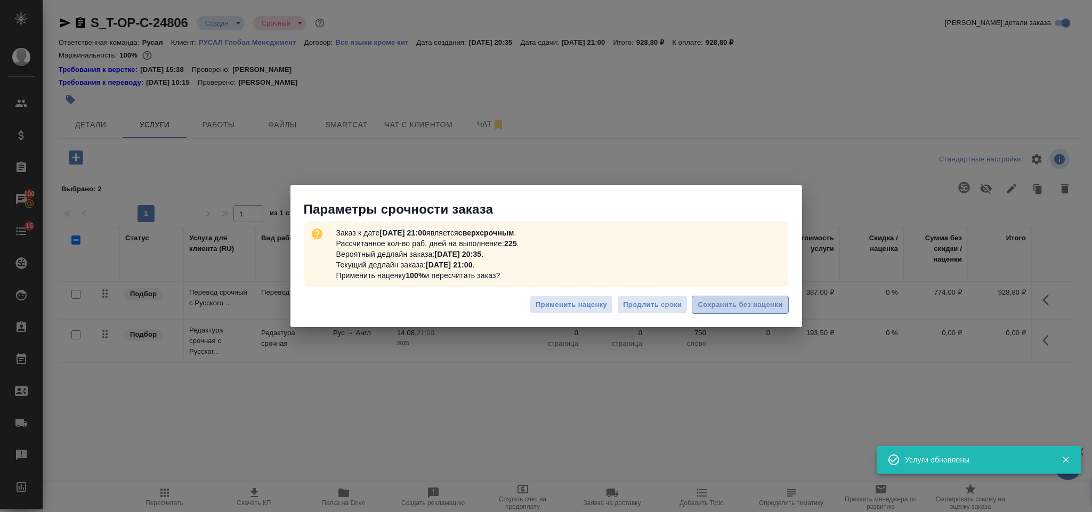
click at [718, 311] on span "Сохранить без наценки" at bounding box center [740, 305] width 85 height 12
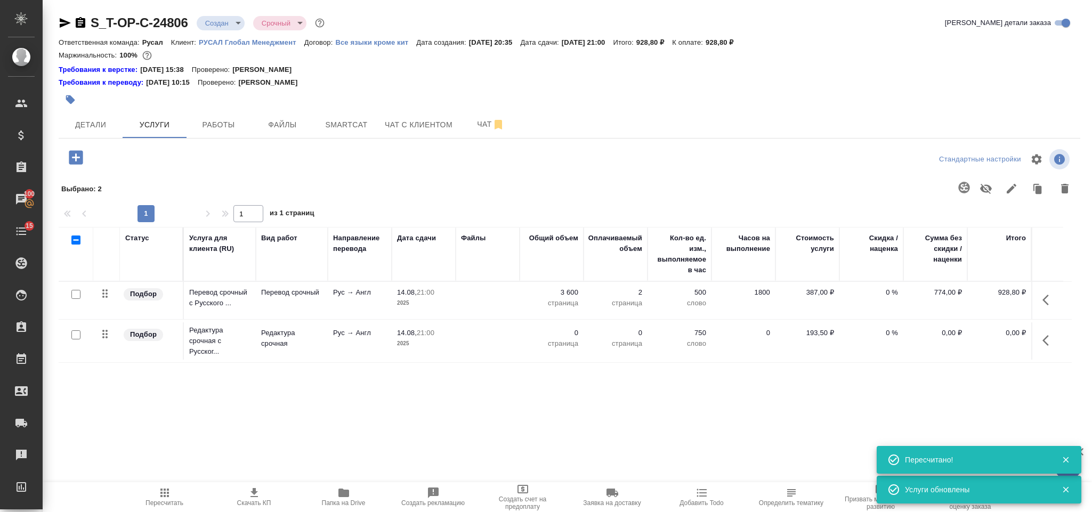
click at [1049, 341] on icon "button" at bounding box center [1048, 340] width 13 height 13
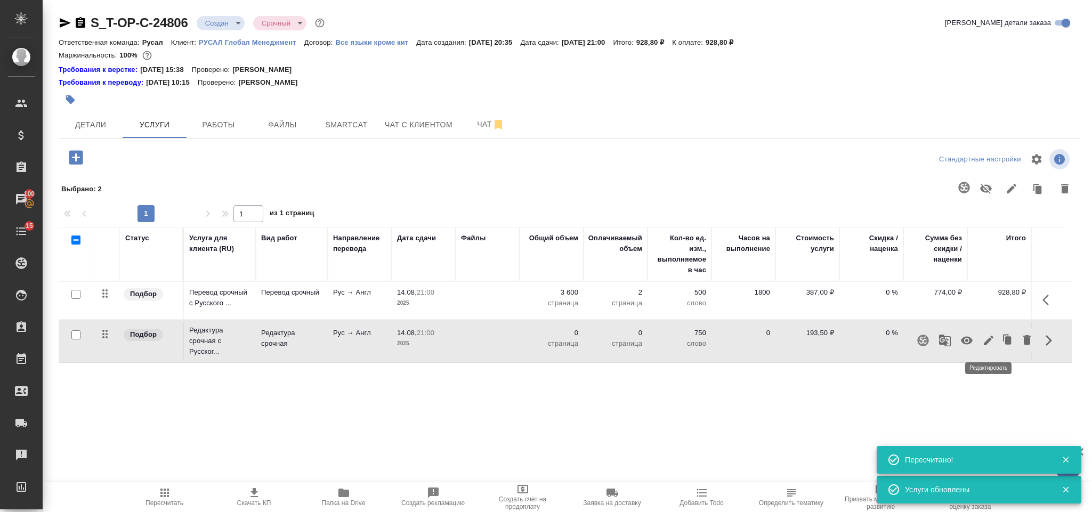
click at [991, 341] on icon "button" at bounding box center [989, 341] width 10 height 10
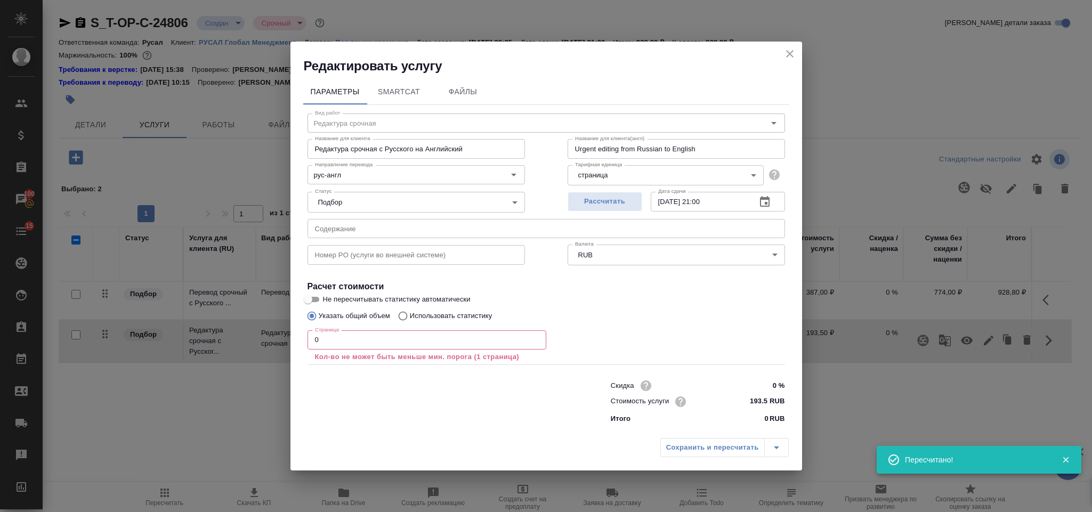
click at [329, 344] on input "0" at bounding box center [426, 339] width 239 height 19
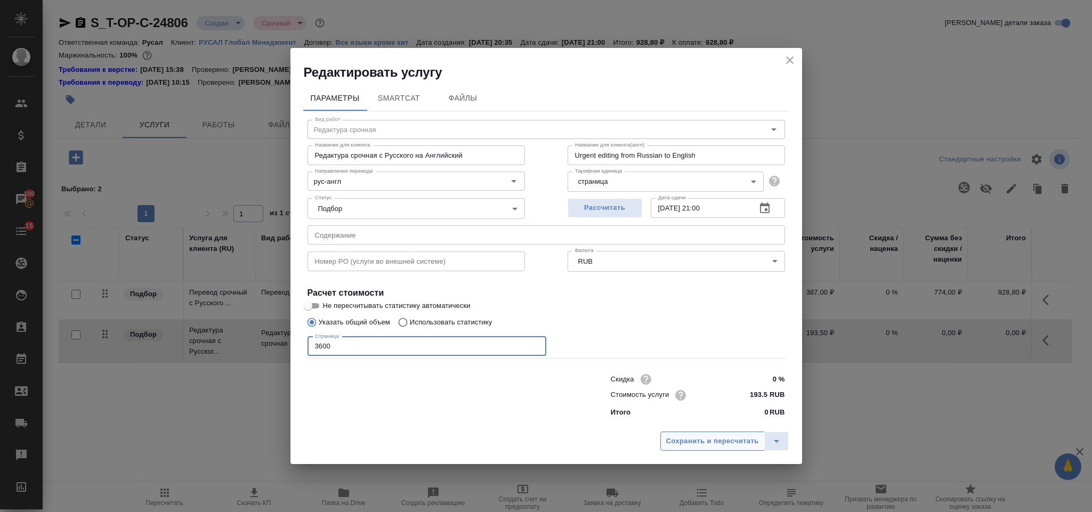
type input "3600"
click at [677, 441] on span "Сохранить и пересчитать" at bounding box center [712, 441] width 93 height 12
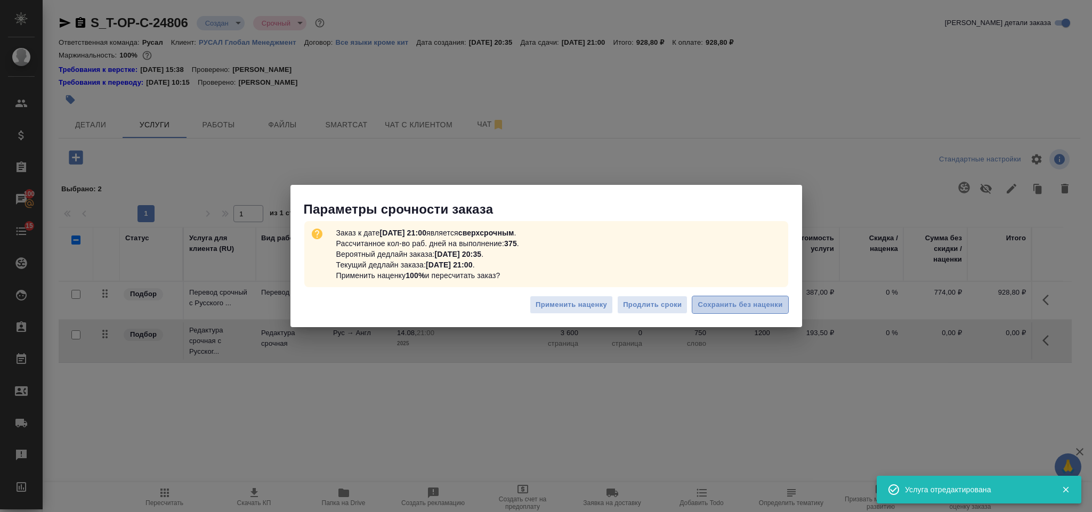
click at [731, 301] on span "Сохранить без наценки" at bounding box center [740, 305] width 85 height 12
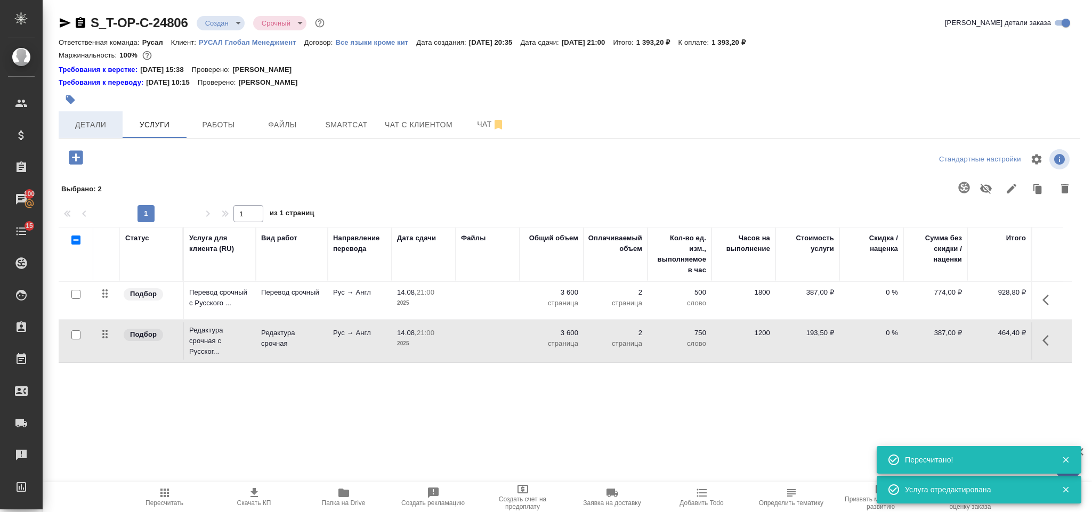
click at [94, 128] on span "Детали" at bounding box center [90, 124] width 51 height 13
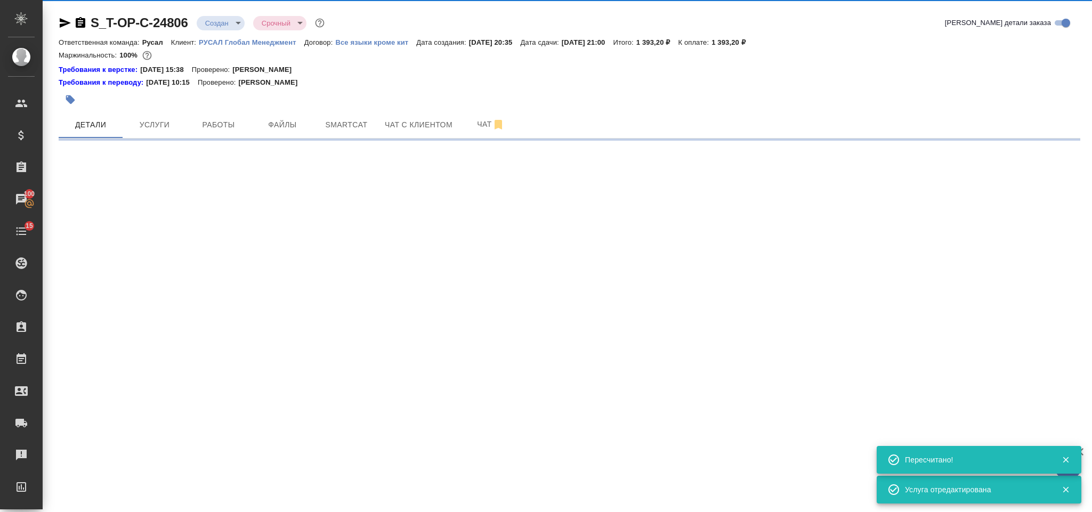
select select "RU"
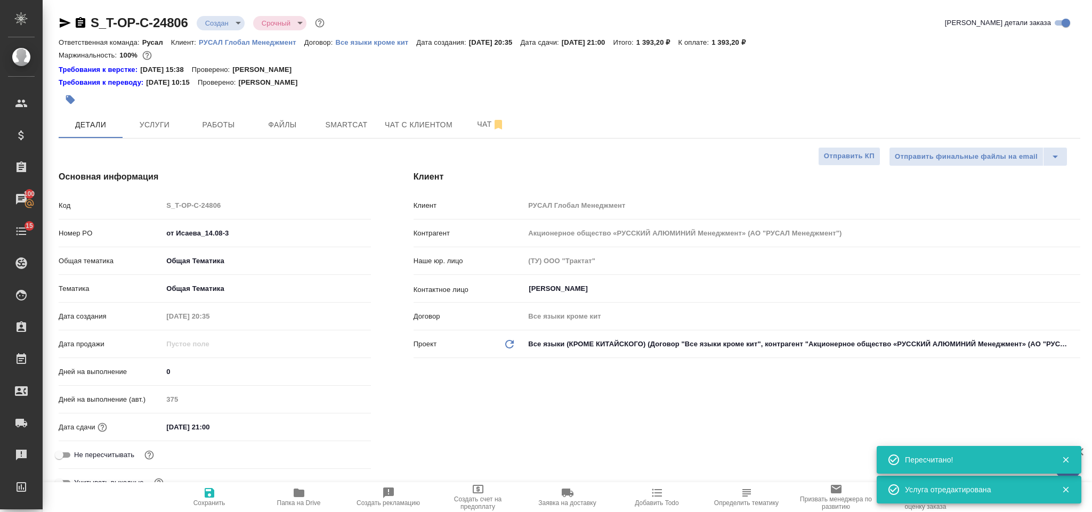
drag, startPoint x: 66, startPoint y: 21, endPoint x: 66, endPoint y: 3, distance: 18.1
click at [66, 21] on icon "button" at bounding box center [65, 23] width 11 height 10
type textarea "x"
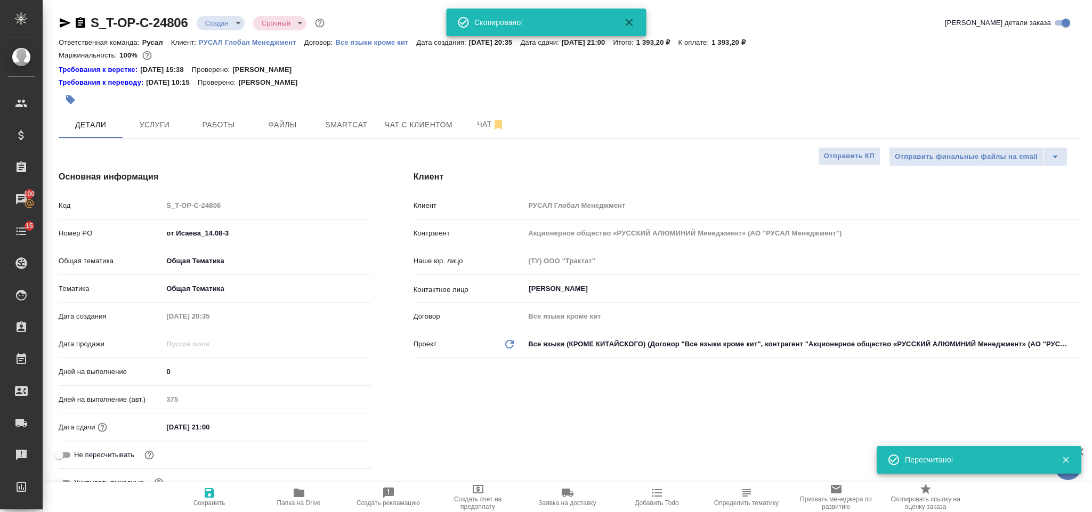
type textarea "x"
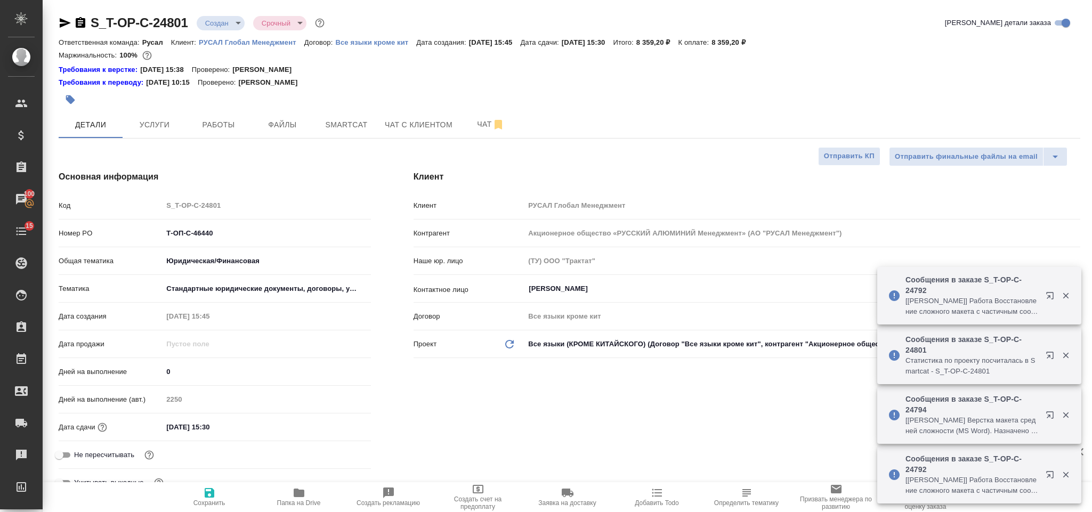
select select "RU"
